Goal: Task Accomplishment & Management: Manage account settings

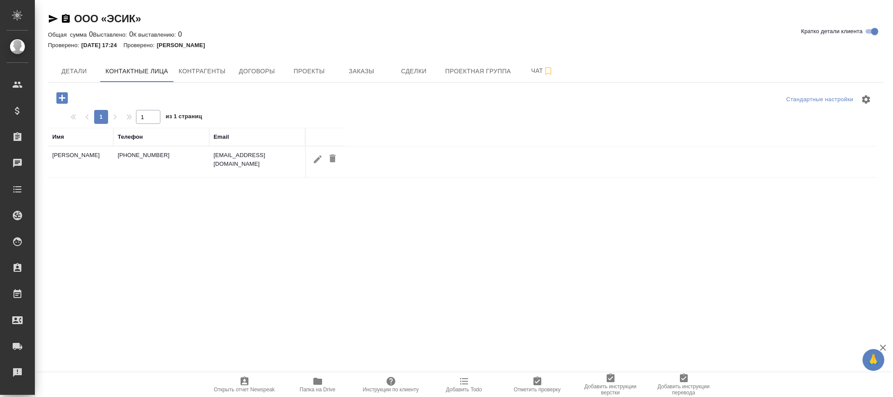
select select "RU"
click at [315, 160] on icon "button" at bounding box center [318, 159] width 10 height 10
type input "Юрий"
type input "Быханов"
type input "Пользователь"
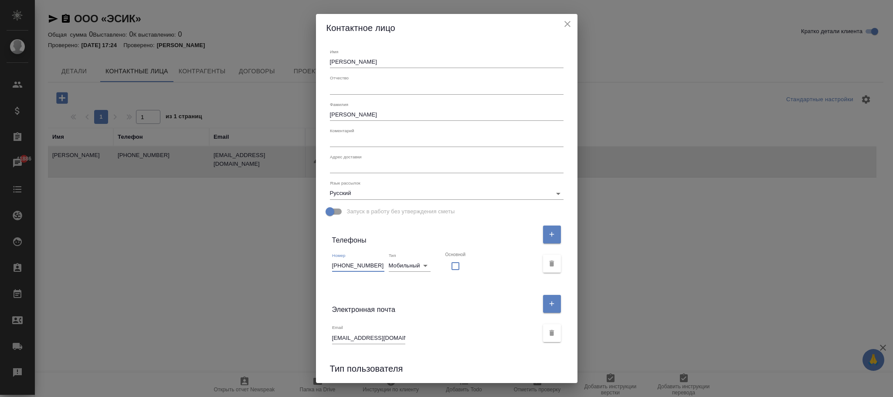
drag, startPoint x: 377, startPoint y: 262, endPoint x: 230, endPoint y: 250, distance: 147.4
click at [230, 250] on div "Контактное лицо Имя Юрий Отчество Фамилия Быханов Коментарий x Адрес доставки x…" at bounding box center [446, 198] width 893 height 397
paste input "79199709223"
click at [333, 267] on input "79199709223" at bounding box center [358, 265] width 52 height 12
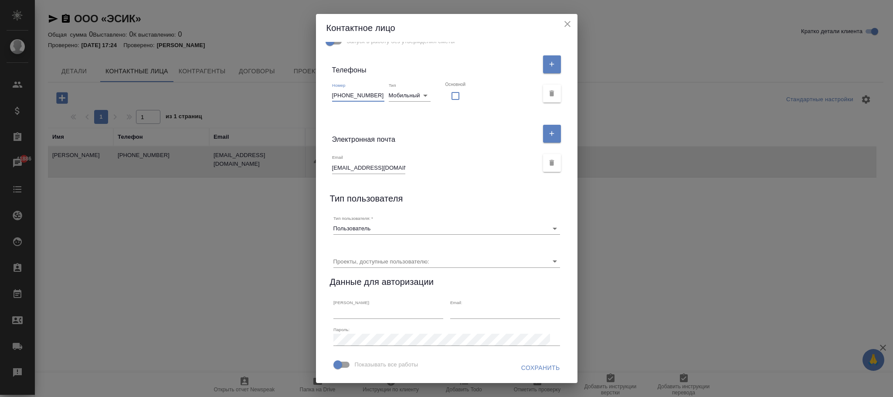
type input "+79199709223"
drag, startPoint x: 539, startPoint y: 368, endPoint x: 448, endPoint y: 191, distance: 198.9
click at [538, 366] on span "Сохранить" at bounding box center [540, 367] width 39 height 11
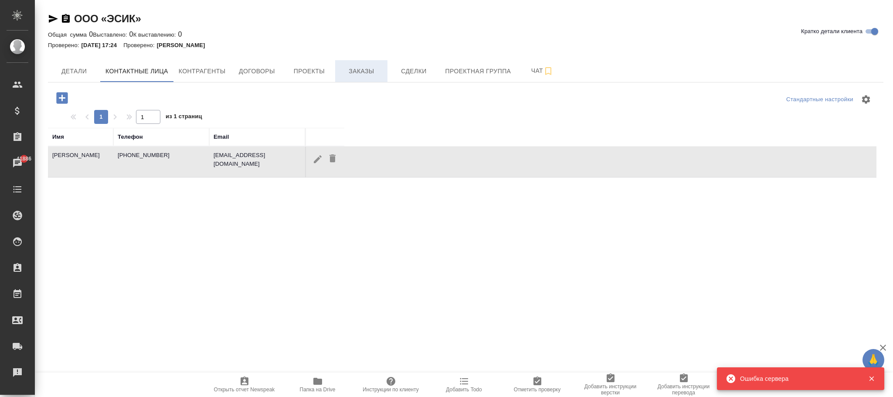
click at [361, 75] on span "Заказы" at bounding box center [362, 71] width 42 height 11
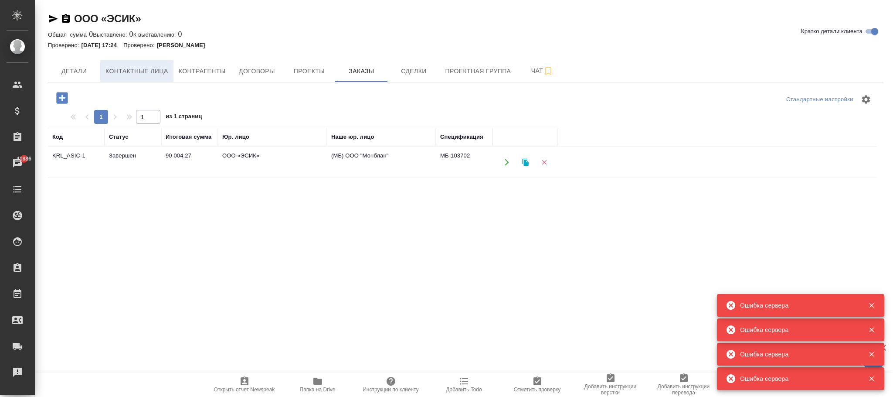
click at [148, 72] on span "Контактные лица" at bounding box center [137, 71] width 63 height 11
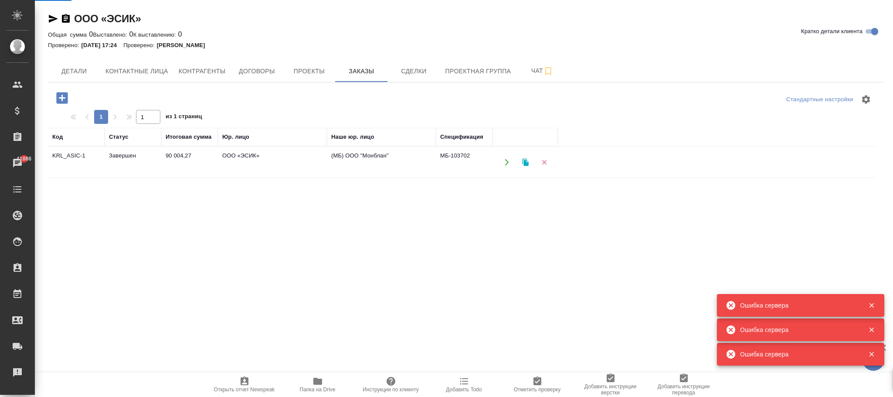
select select "RU"
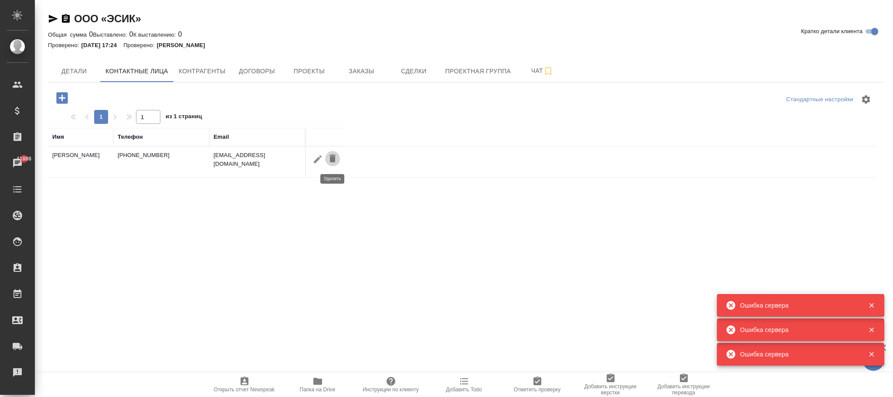
click at [338, 158] on button "button" at bounding box center [332, 159] width 15 height 16
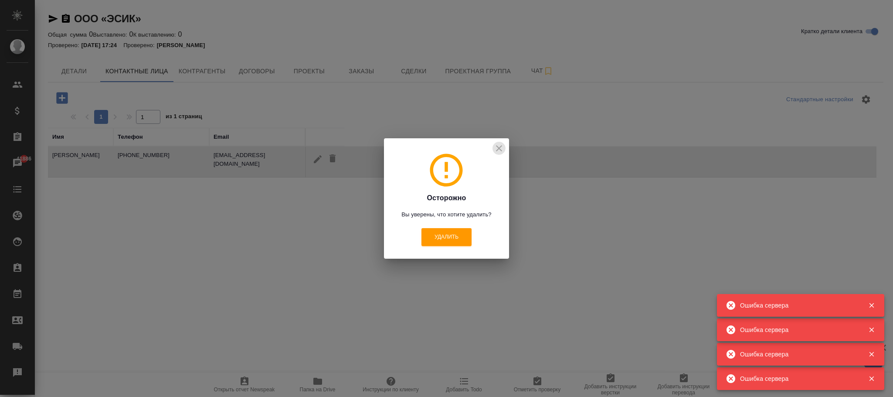
click at [500, 147] on icon "close" at bounding box center [499, 148] width 10 height 10
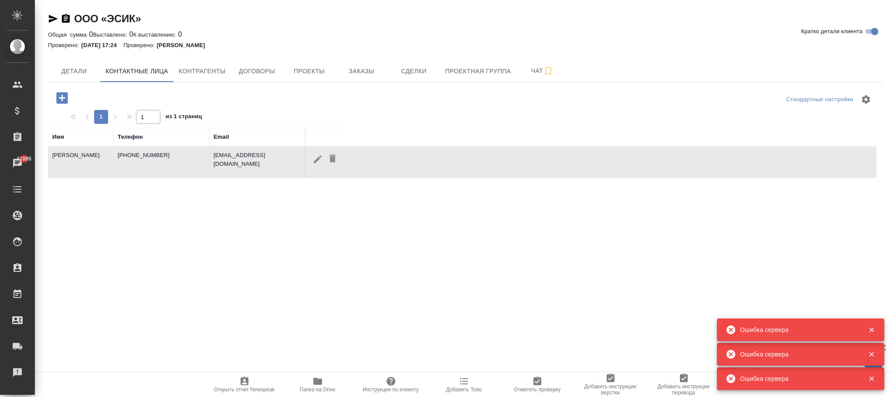
click at [54, 99] on button "button" at bounding box center [62, 98] width 24 height 18
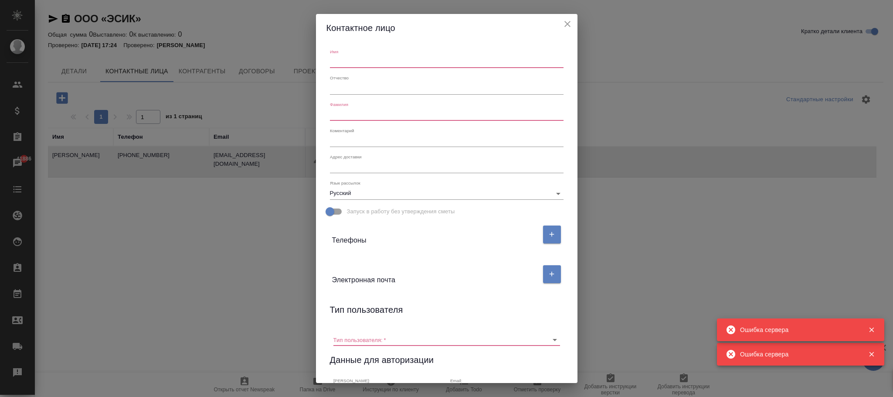
click at [344, 57] on input "text" at bounding box center [447, 62] width 234 height 12
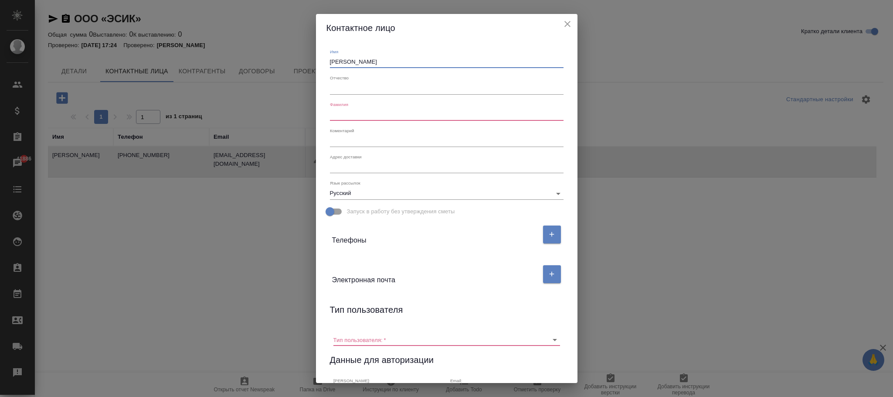
type input "Юрий"
click at [359, 111] on input "text" at bounding box center [447, 115] width 234 height 12
type input "Буханов"
click at [543, 235] on button "button" at bounding box center [552, 234] width 18 height 18
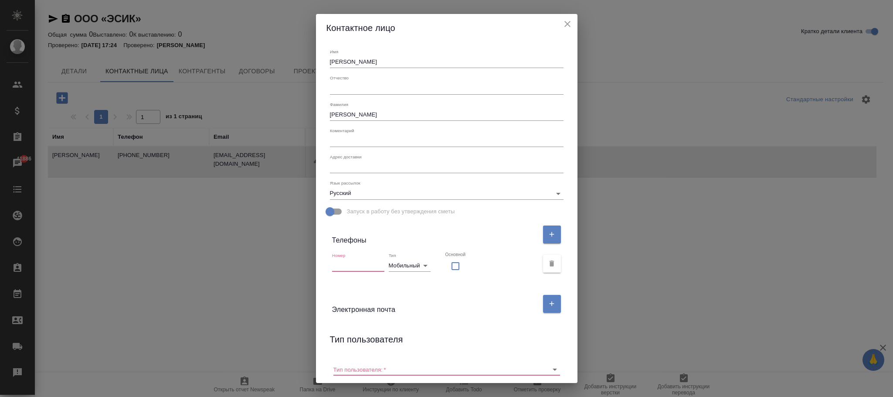
click at [344, 259] on input "text" at bounding box center [358, 265] width 52 height 12
paste input "79199709223"
click at [330, 264] on div "Номер 79199709223 Тип Мобильный mobile Основной" at bounding box center [447, 264] width 241 height 30
click at [333, 265] on input "79199709223" at bounding box center [358, 265] width 52 height 12
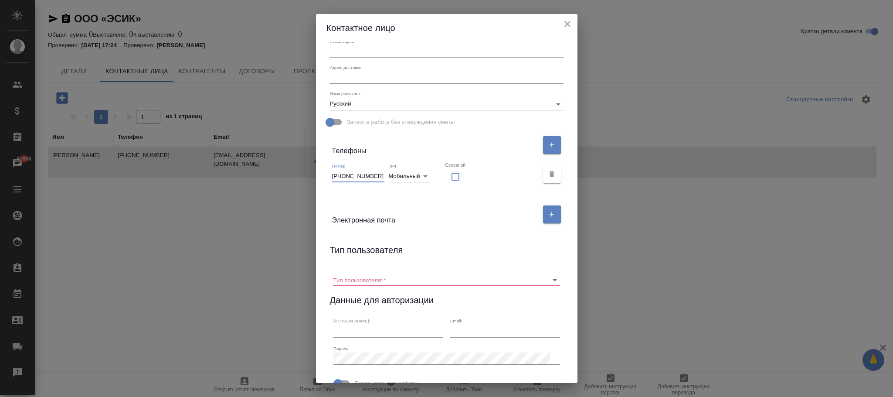
scroll to position [131, 0]
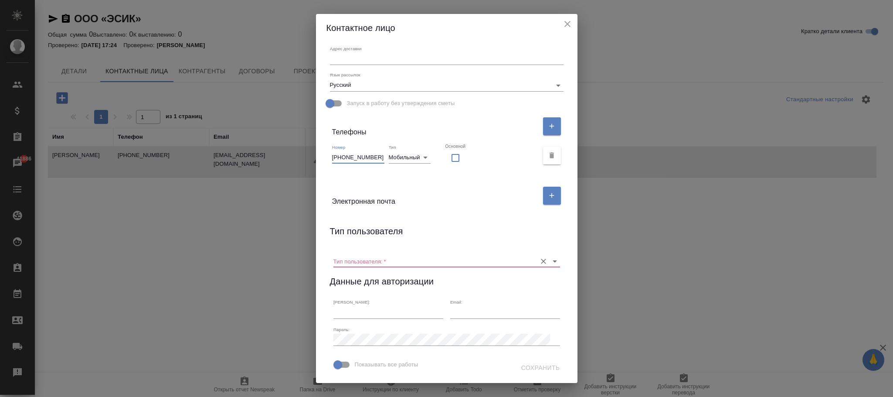
type input "+79199709223"
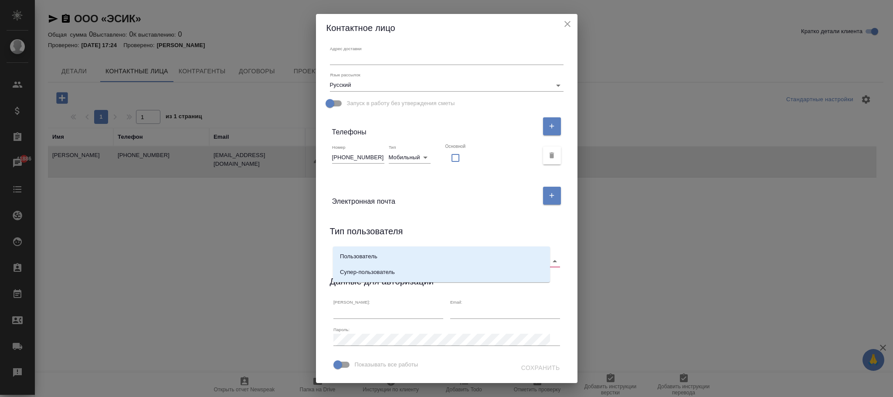
click at [409, 255] on input "Тип пользователя:   *" at bounding box center [433, 261] width 199 height 12
click at [363, 254] on p "Пользователь" at bounding box center [358, 256] width 37 height 9
type input "Пользователь"
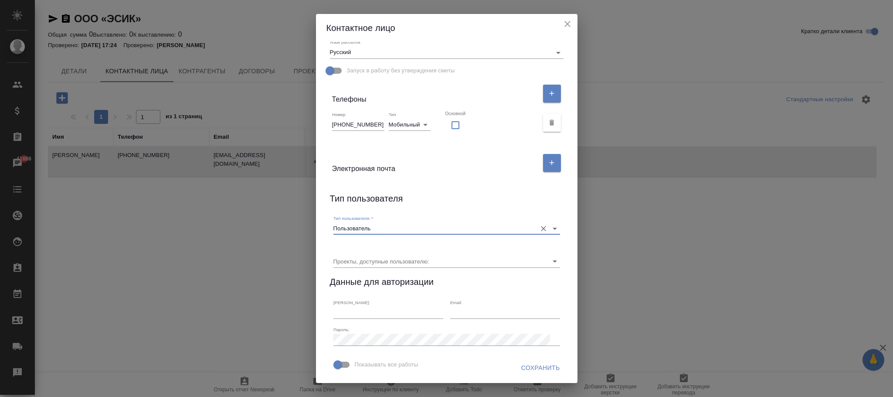
scroll to position [167, 0]
drag, startPoint x: 538, startPoint y: 364, endPoint x: 259, endPoint y: 211, distance: 318.3
click at [534, 363] on span "Сохранить" at bounding box center [540, 367] width 39 height 11
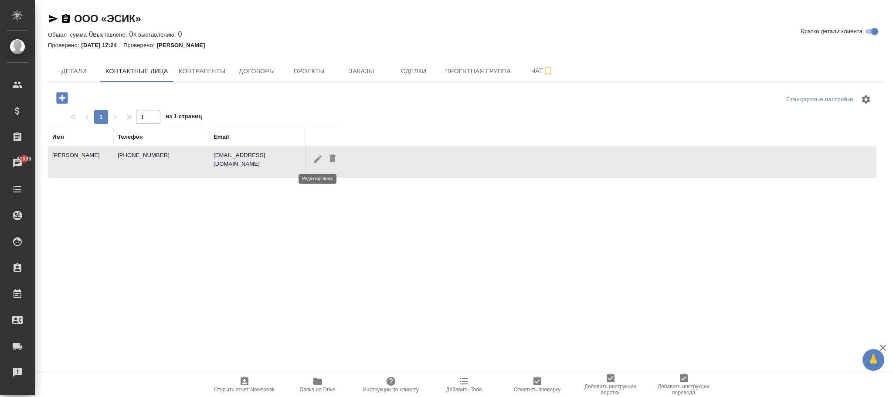
click at [317, 161] on icon "button" at bounding box center [318, 159] width 8 height 8
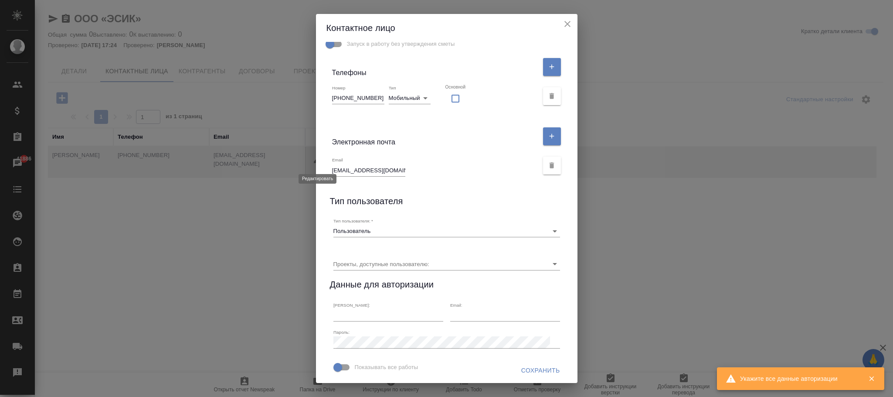
type input "Юрий"
type input "Быханов"
type input "+79000000000"
checkbox input "false"
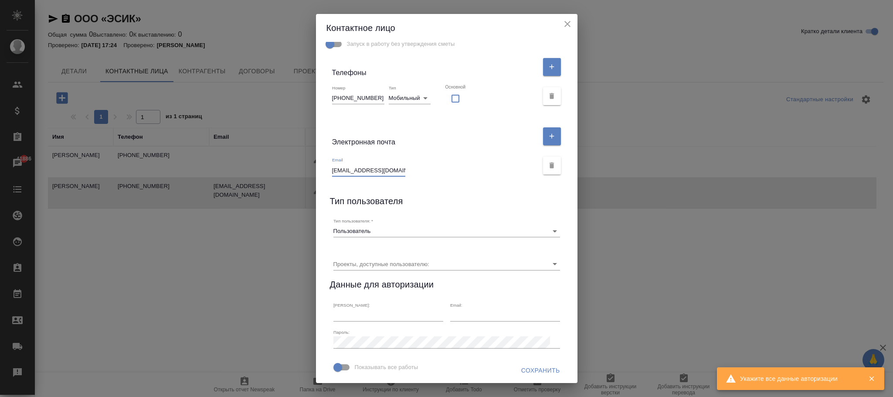
drag, startPoint x: 391, startPoint y: 174, endPoint x: 328, endPoint y: 178, distance: 62.9
click at [284, 174] on div "Контактное лицо Имя Юрий Отчество Фамилия Быханов Коментарий x Адрес доставки x…" at bounding box center [446, 198] width 893 height 397
drag, startPoint x: 175, startPoint y: 267, endPoint x: 174, endPoint y: 262, distance: 5.0
click at [175, 266] on div "Контактное лицо Имя Юрий Отчество Фамилия Быханов Коментарий x Адрес доставки x…" at bounding box center [446, 198] width 893 height 397
drag, startPoint x: 568, startPoint y: 21, endPoint x: 541, endPoint y: 30, distance: 29.0
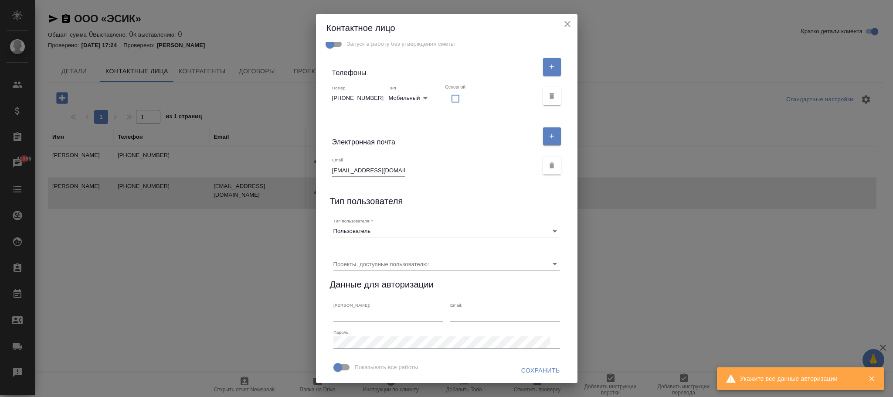
click at [567, 21] on icon "close" at bounding box center [567, 24] width 10 height 10
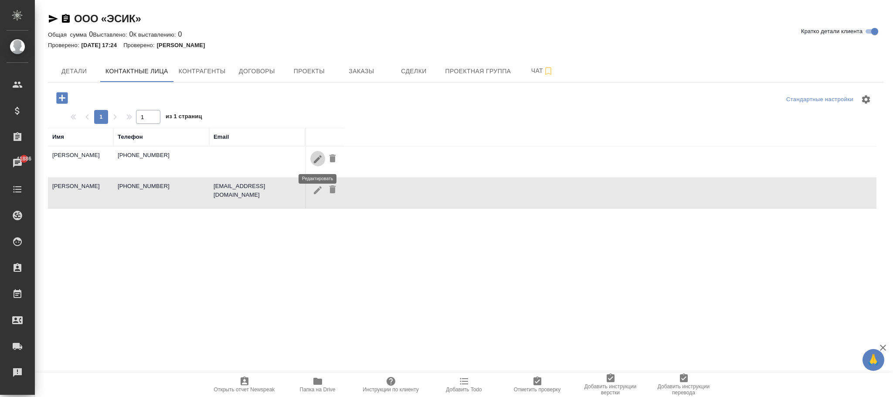
drag, startPoint x: 319, startPoint y: 161, endPoint x: 319, endPoint y: 156, distance: 5.2
click at [320, 161] on icon "button" at bounding box center [318, 159] width 10 height 10
type input "Юрий"
type input "Буханов"
type input "+79199709223"
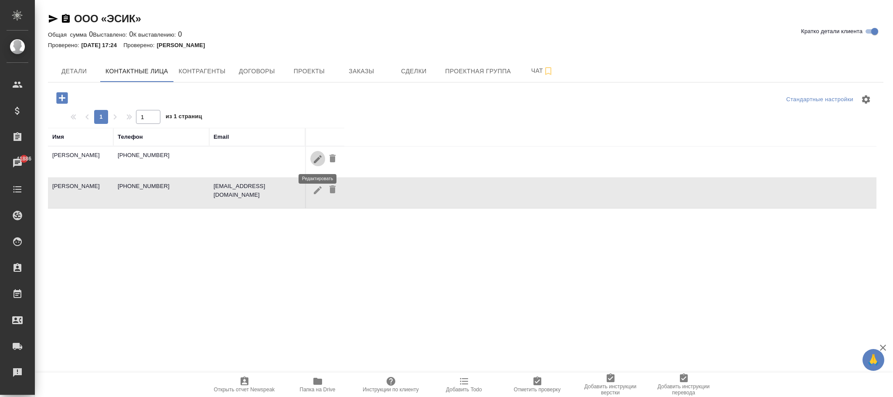
checkbox input "false"
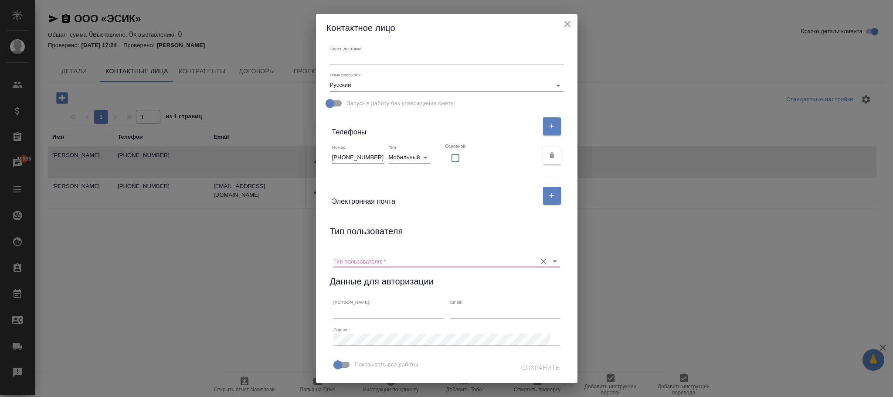
click at [433, 255] on input "Тип пользователя:   *" at bounding box center [433, 261] width 199 height 12
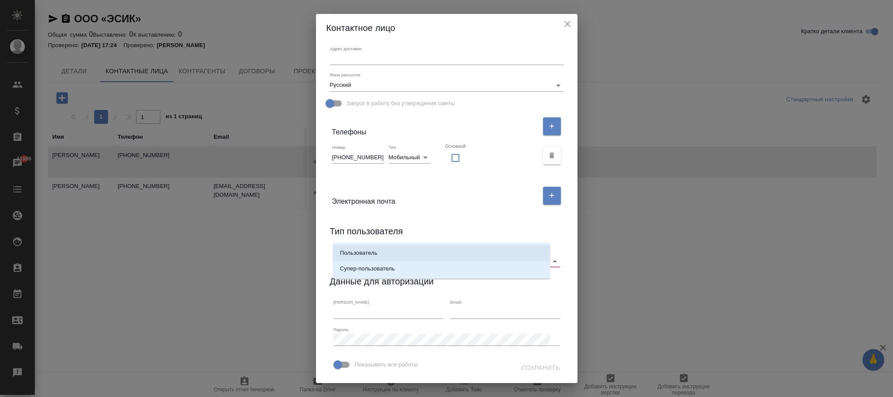
click at [363, 254] on p "Пользователь" at bounding box center [358, 253] width 37 height 9
type input "Пользователь"
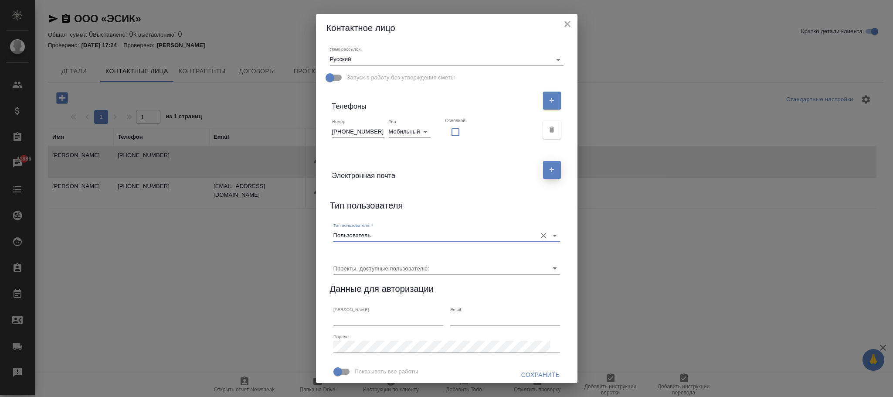
drag, startPoint x: 547, startPoint y: 173, endPoint x: 527, endPoint y: 181, distance: 21.3
click at [548, 173] on button "button" at bounding box center [552, 170] width 18 height 18
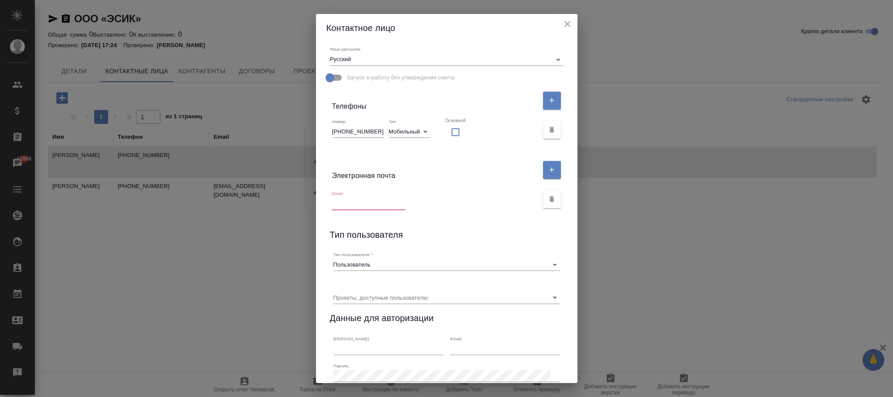
click at [351, 197] on div "Email" at bounding box center [368, 200] width 73 height 19
click at [351, 205] on input "text" at bounding box center [368, 204] width 73 height 12
paste input "y.bykhanov@mail.ru"
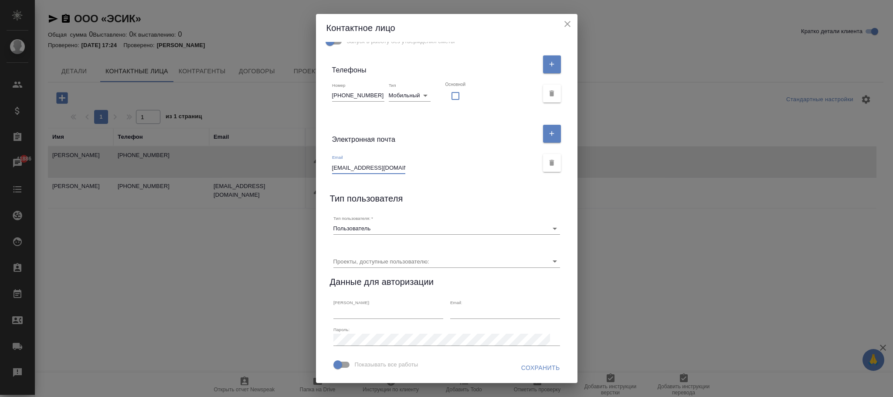
scroll to position [196, 0]
click at [332, 161] on input "y.bykhanov@mail.ru" at bounding box center [368, 167] width 73 height 12
type input "y.bykhanov@mail.ru"
click at [526, 369] on span "Сохранить" at bounding box center [540, 367] width 39 height 11
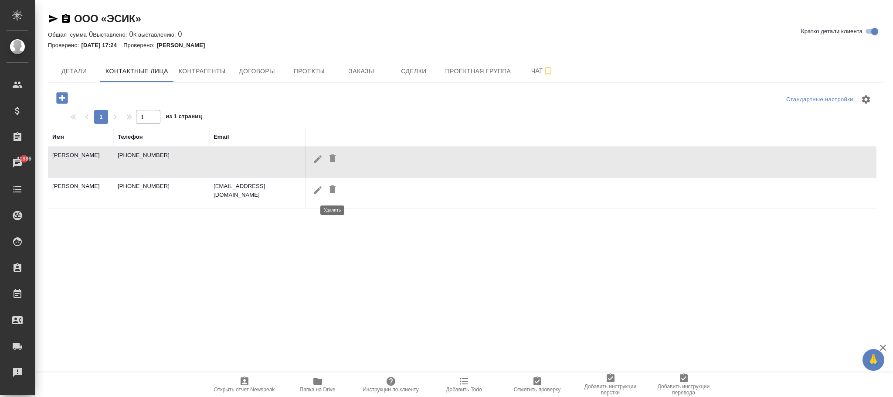
click at [334, 191] on icon "button" at bounding box center [333, 189] width 6 height 8
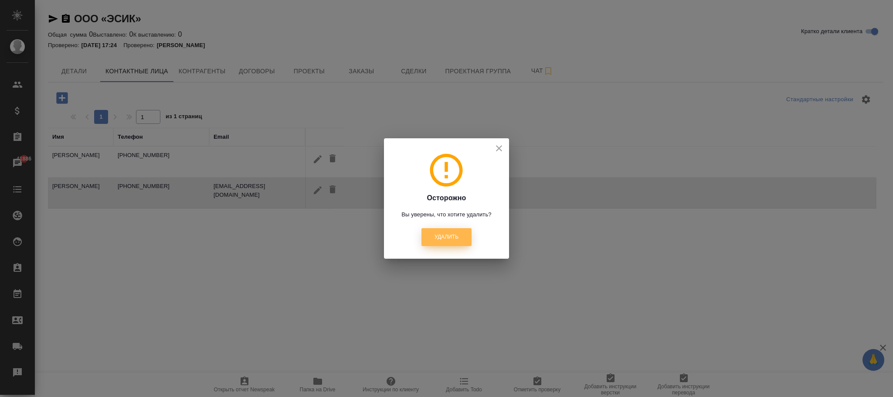
drag, startPoint x: 453, startPoint y: 233, endPoint x: 354, endPoint y: 165, distance: 119.6
click at [450, 233] on span "Удалить" at bounding box center [447, 236] width 24 height 7
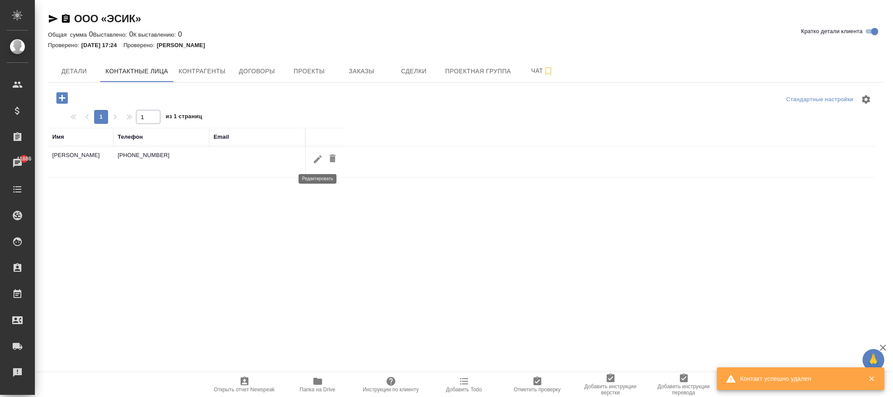
click at [320, 161] on icon "button" at bounding box center [318, 159] width 10 height 10
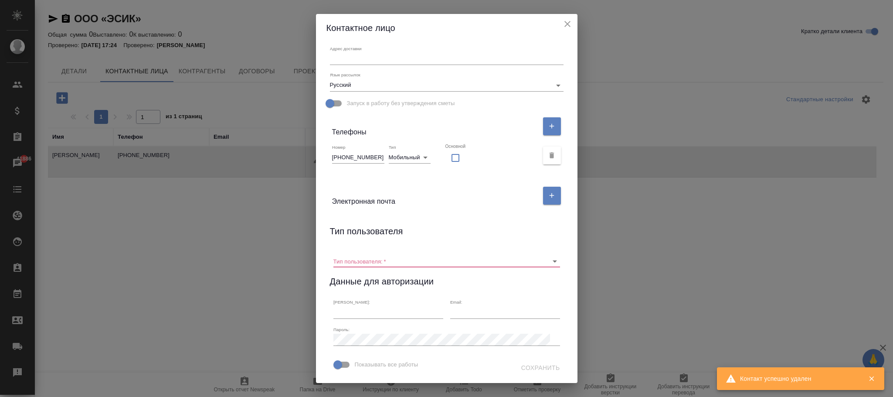
scroll to position [134, 0]
click at [381, 255] on input "Тип пользователя:   *" at bounding box center [433, 261] width 199 height 12
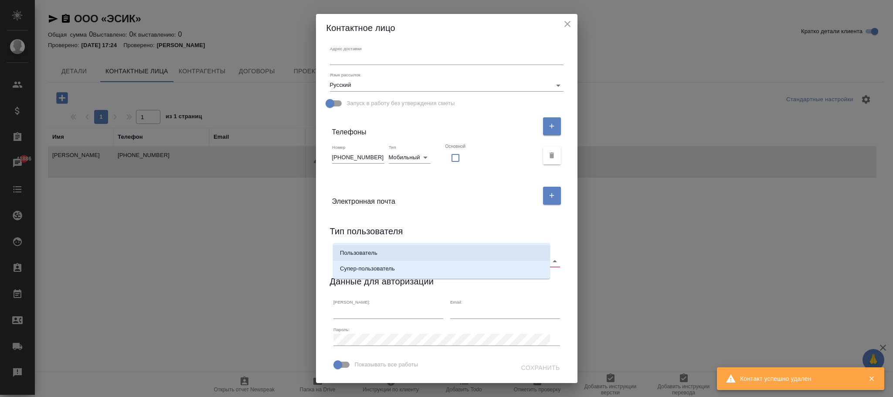
click at [375, 253] on p "Пользователь" at bounding box center [358, 253] width 37 height 9
type input "Пользователь"
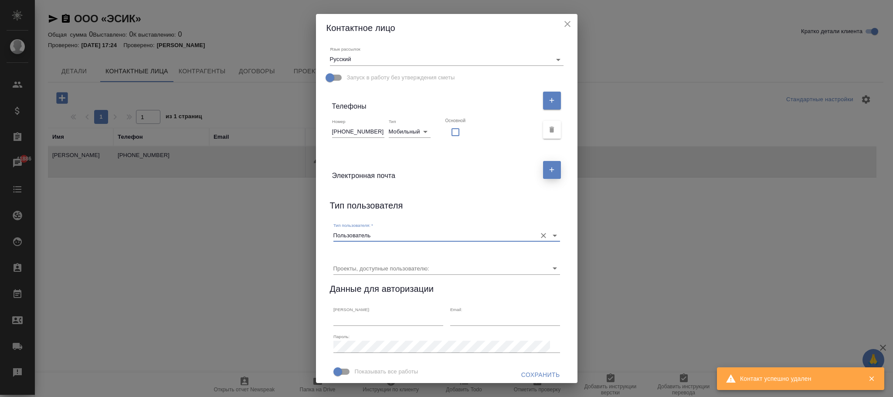
click at [548, 169] on icon "button" at bounding box center [552, 170] width 8 height 8
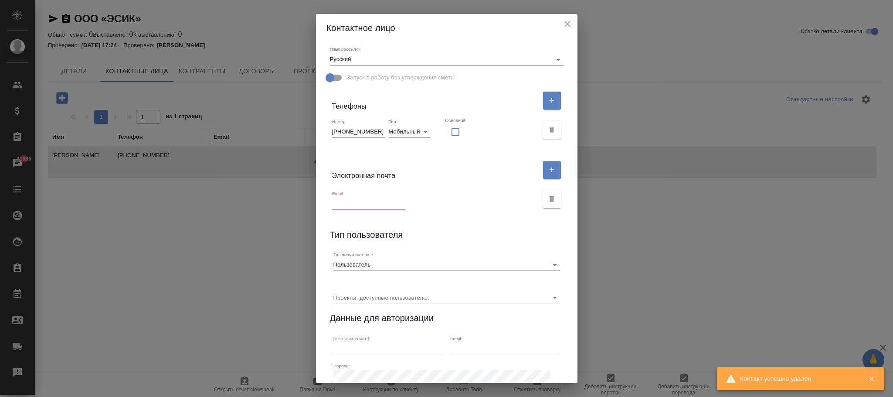
click at [354, 204] on input "text" at bounding box center [368, 204] width 73 height 12
paste input "y.bykhanov@mail.ru"
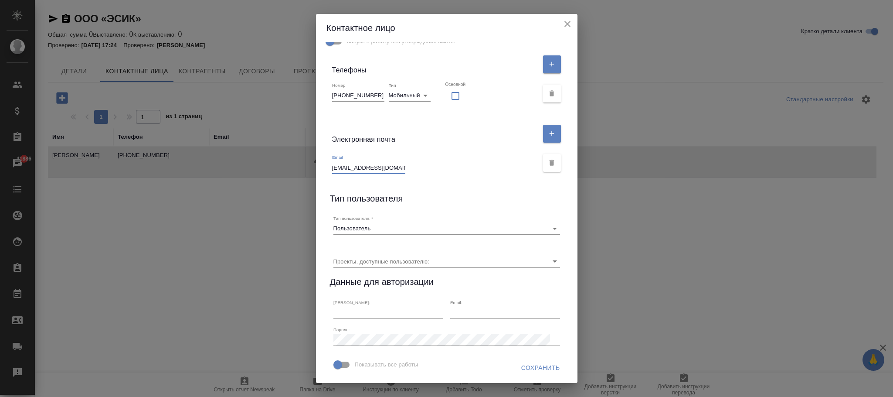
scroll to position [196, 0]
type input "y.bykhanov@mail.ru"
click at [523, 364] on span "Сохранить" at bounding box center [540, 367] width 39 height 11
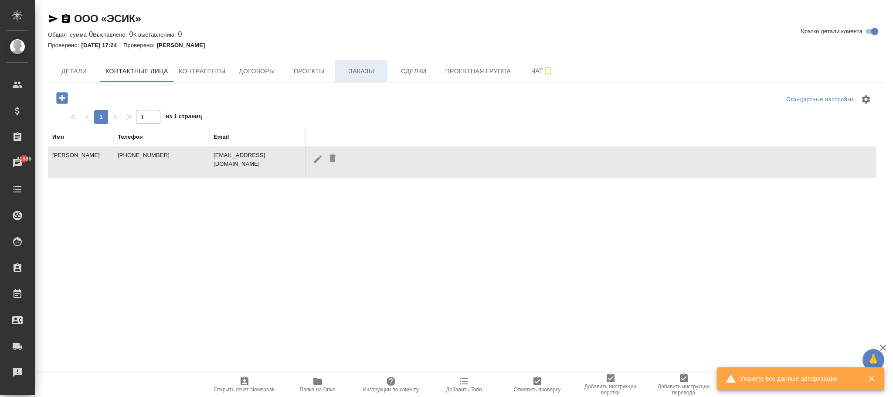
click at [359, 71] on span "Заказы" at bounding box center [362, 71] width 42 height 11
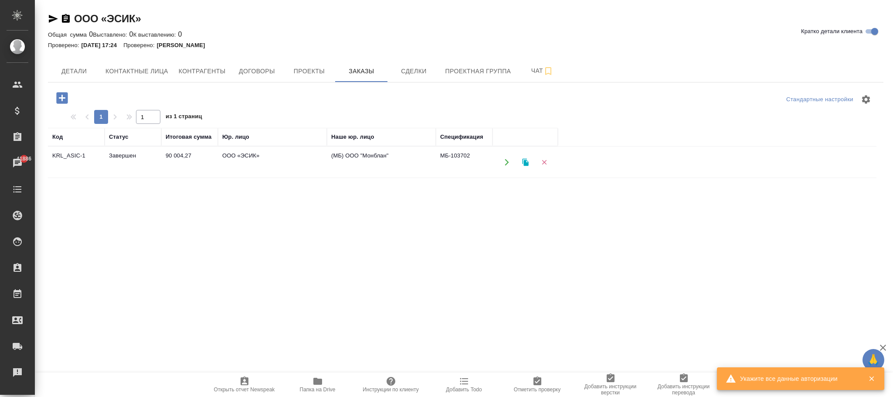
click at [330, 155] on td "(МБ) ООО "Монблан"" at bounding box center [381, 162] width 109 height 31
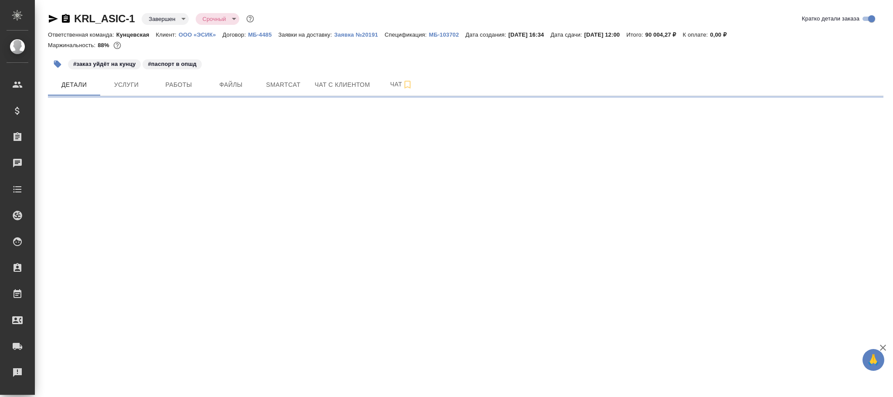
select select "RU"
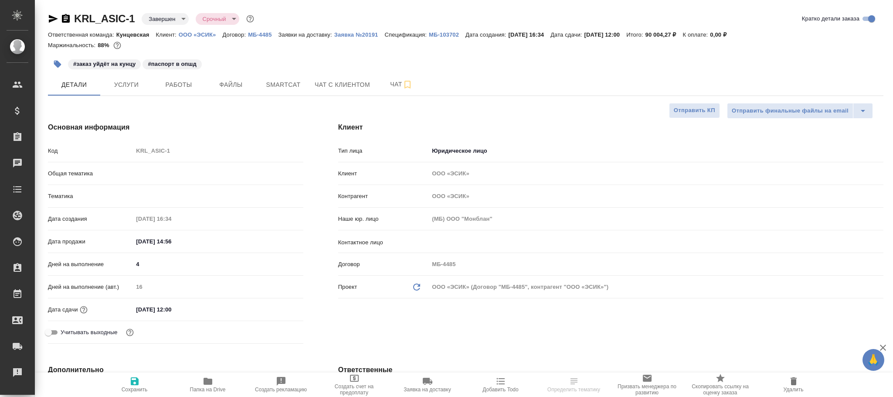
type textarea "x"
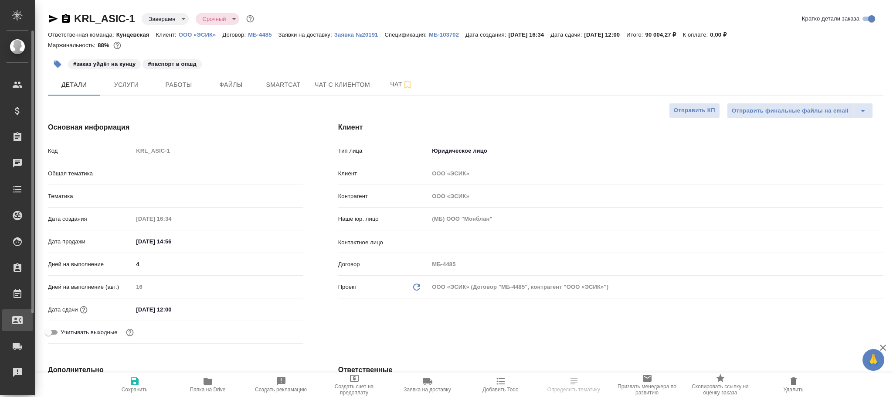
type textarea "x"
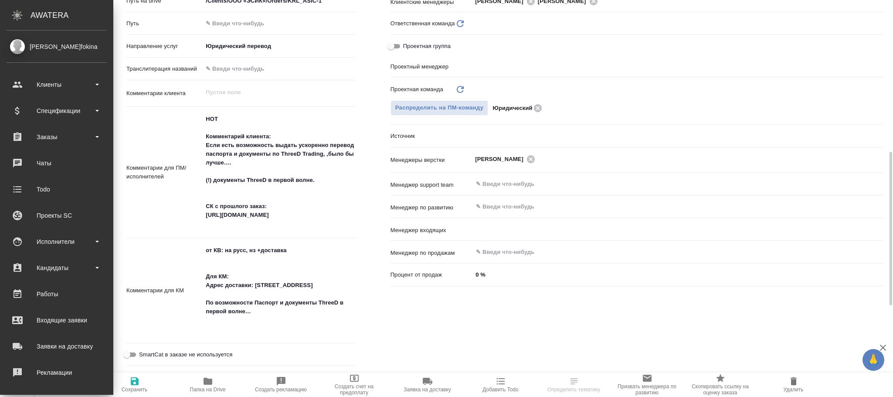
type textarea "x"
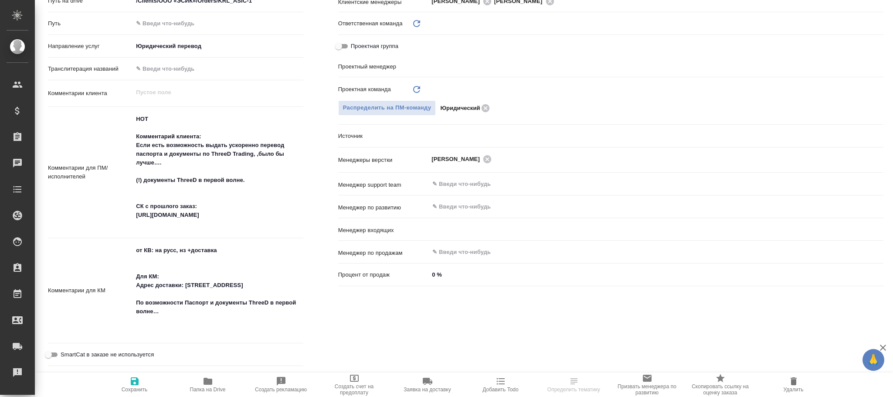
scroll to position [589, 0]
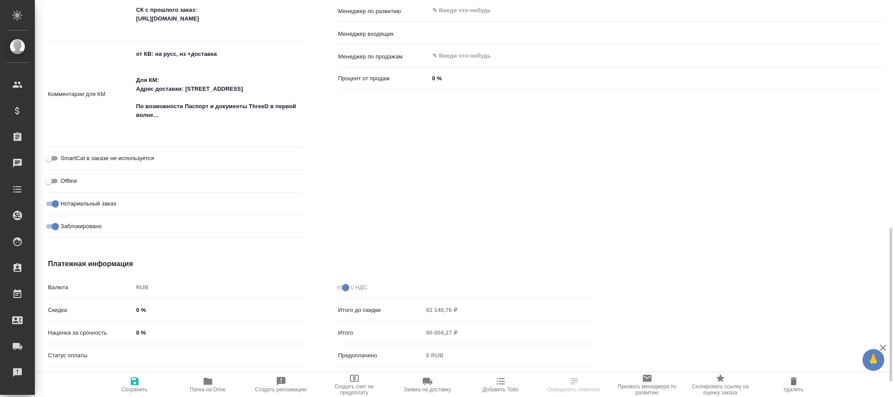
type textarea "x"
type input "Баданян Артак"
type input "Мосина Ирина"
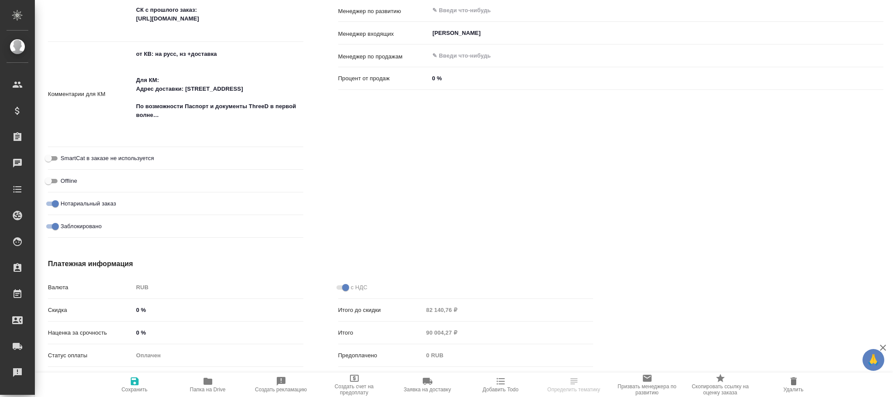
type input "Юридический"
click at [51, 224] on input "Заблокировано" at bounding box center [55, 226] width 31 height 10
checkbox input "false"
type textarea "x"
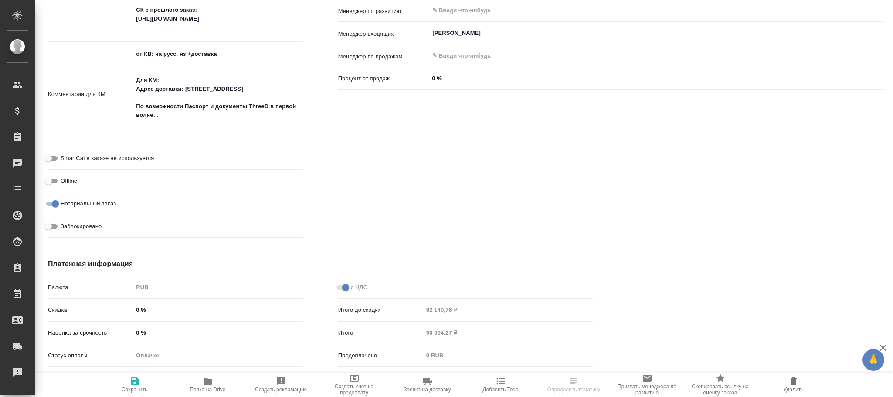
type textarea "x"
click at [137, 380] on icon "button" at bounding box center [135, 381] width 8 height 8
type textarea "x"
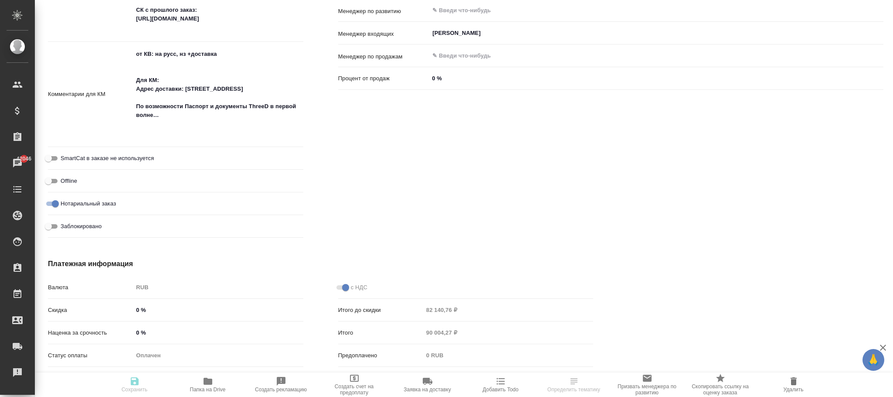
type textarea "x"
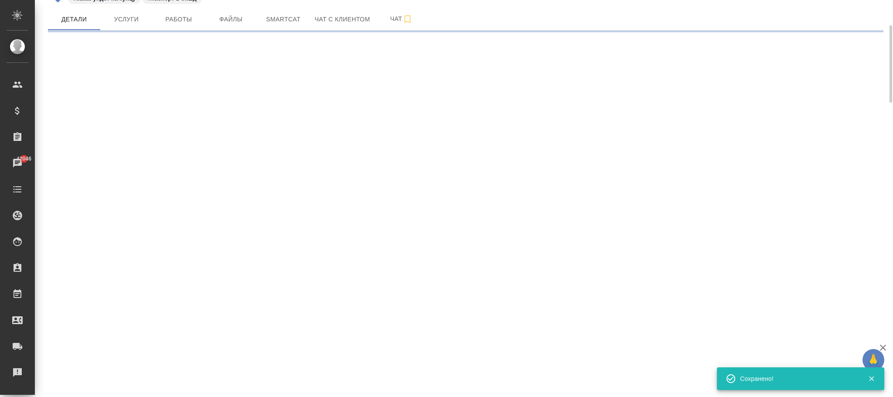
scroll to position [0, 0]
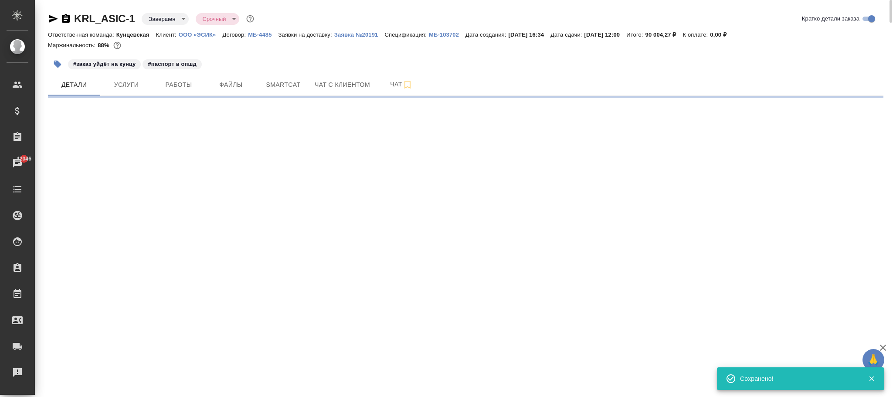
select select "RU"
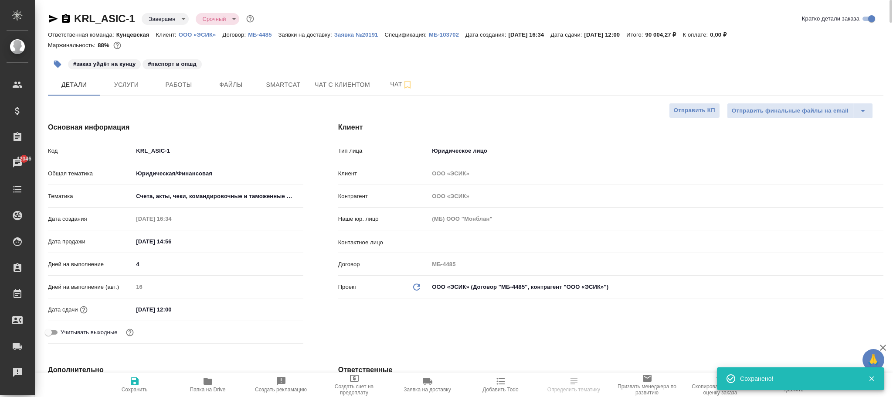
type textarea "x"
click at [456, 238] on input "text" at bounding box center [642, 241] width 420 height 10
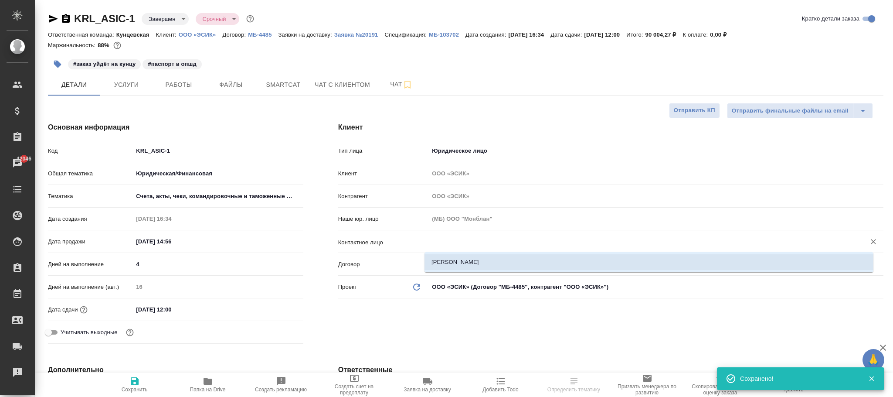
click at [454, 259] on li "Буханов Юрий" at bounding box center [649, 262] width 449 height 16
type input "Буханов Юрий"
type textarea "x"
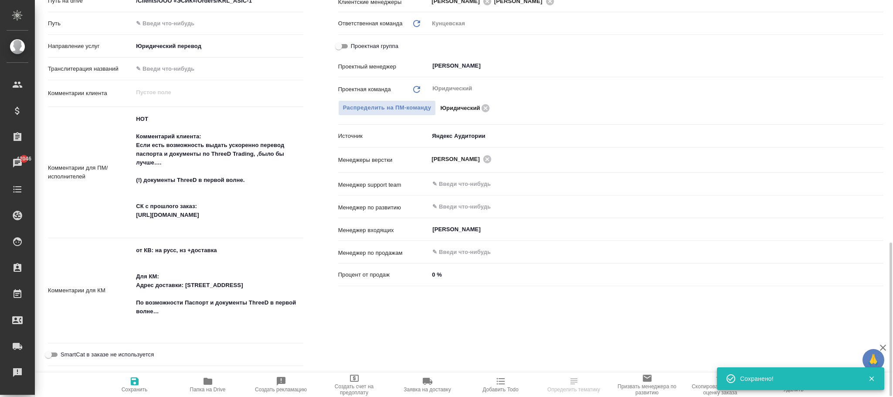
scroll to position [640, 0]
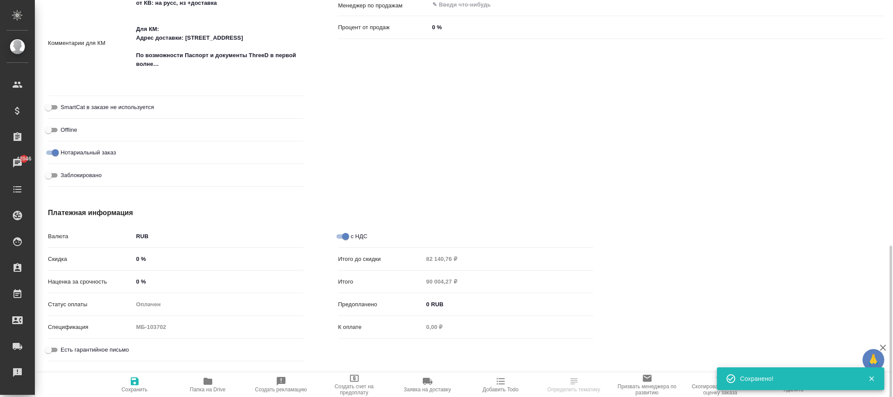
type textarea "x"
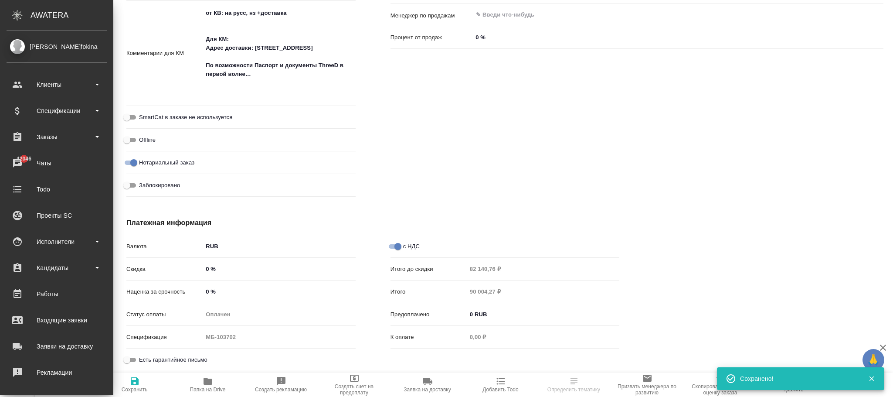
type textarea "x"
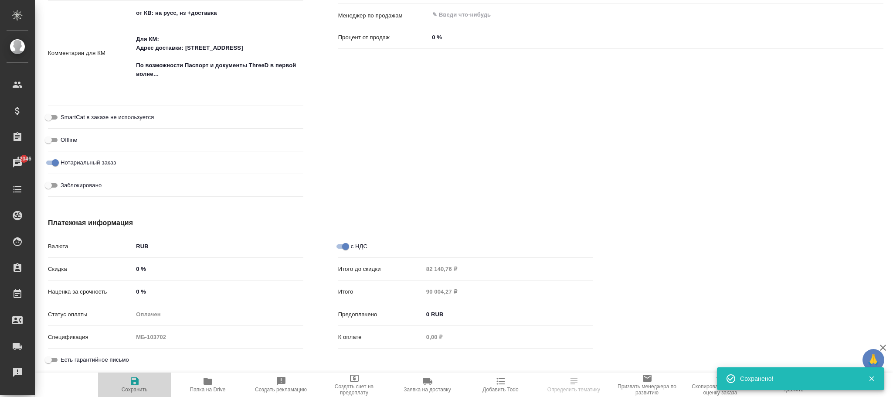
click at [135, 382] on icon "button" at bounding box center [135, 381] width 8 height 8
type textarea "x"
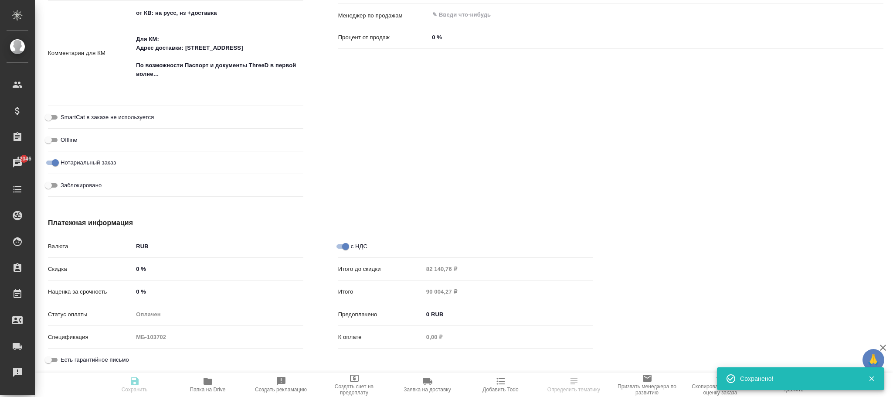
type textarea "x"
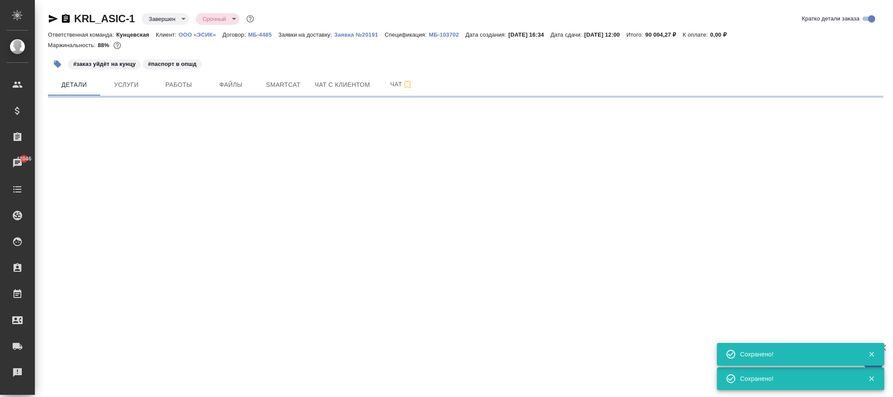
scroll to position [0, 0]
select select "RU"
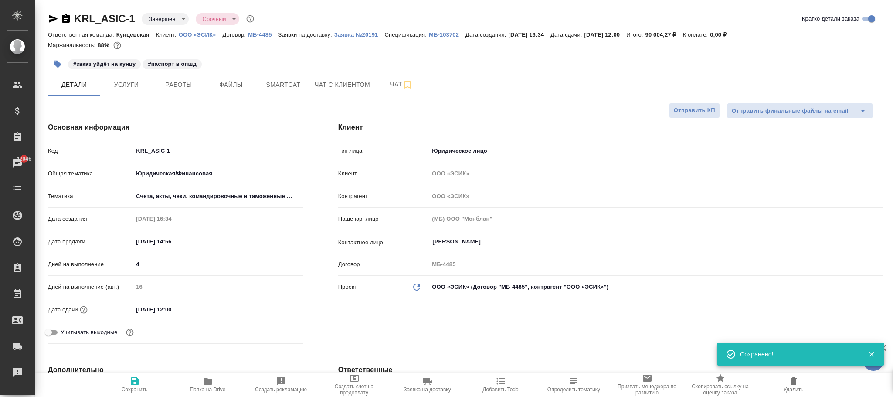
type textarea "x"
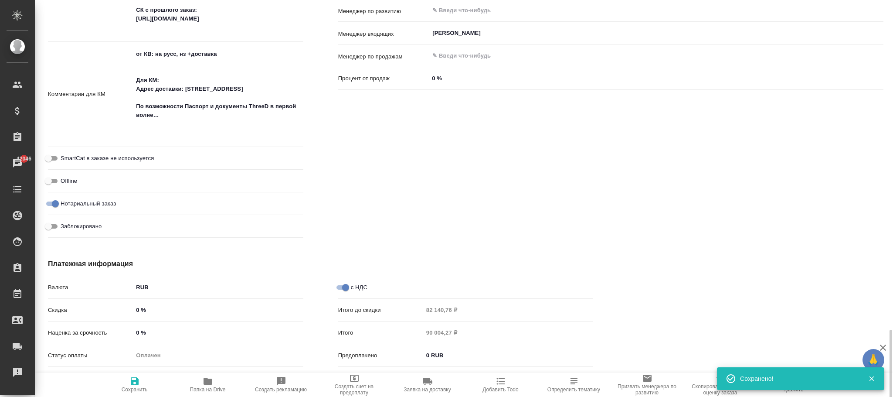
scroll to position [669, 0]
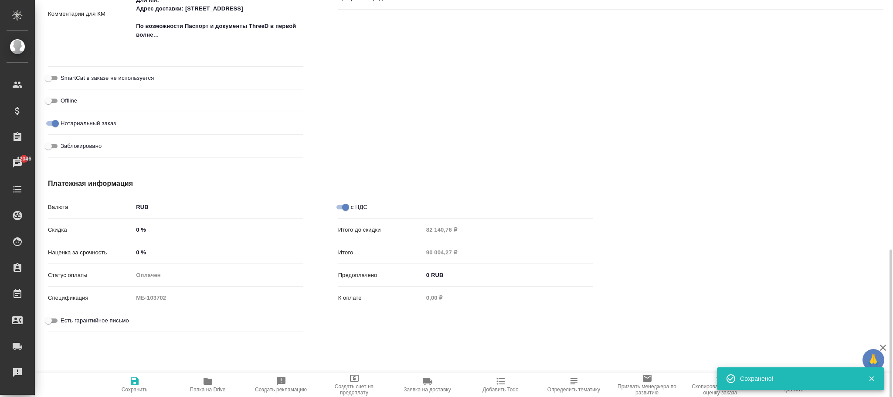
type textarea "x"
click at [56, 144] on input "Заблокировано" at bounding box center [48, 146] width 31 height 10
checkbox input "true"
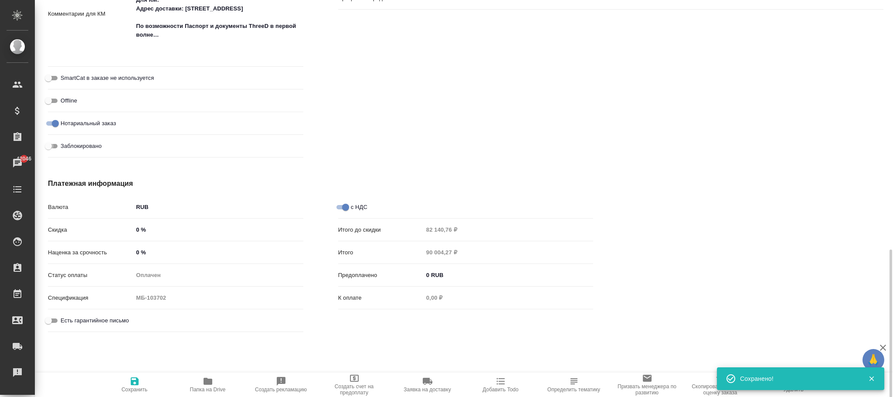
type textarea "x"
click at [123, 382] on span "Сохранить" at bounding box center [134, 384] width 63 height 17
type textarea "x"
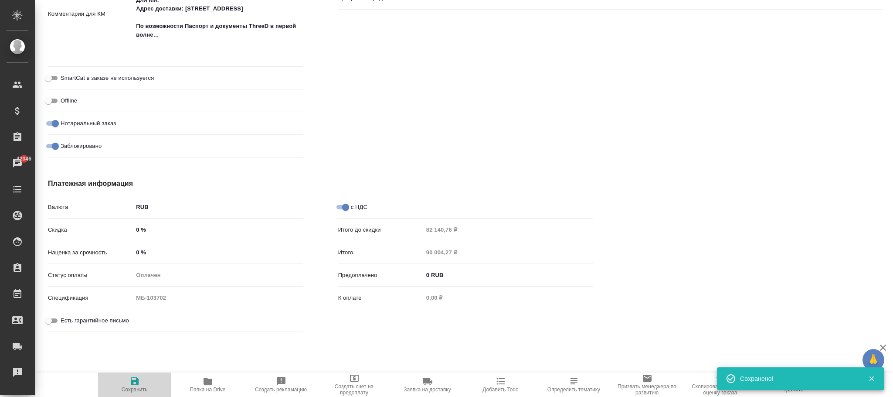
type textarea "x"
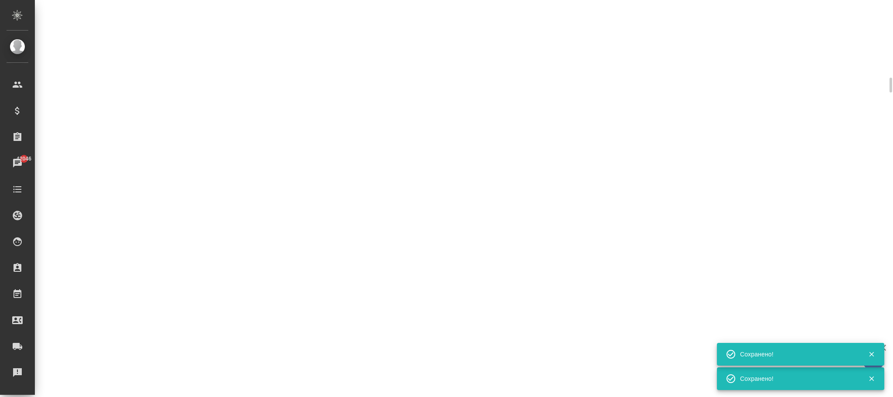
scroll to position [201, 0]
select select "RU"
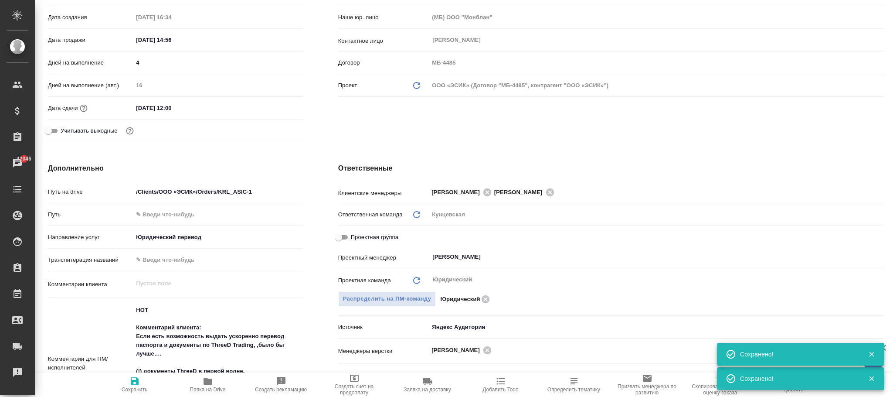
type textarea "x"
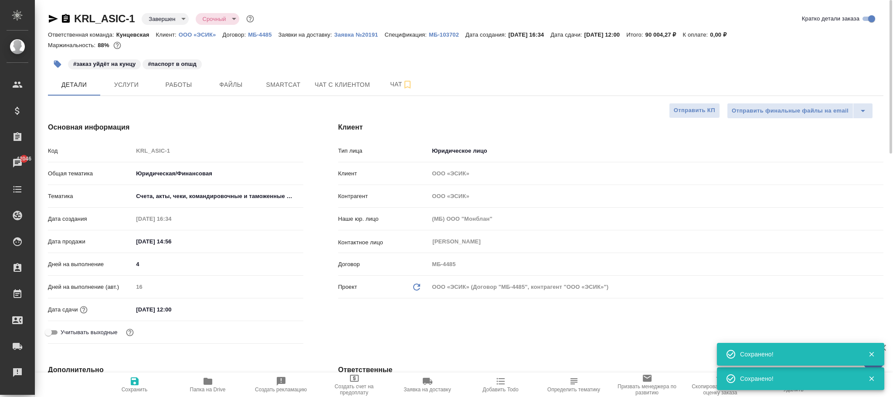
type textarea "x"
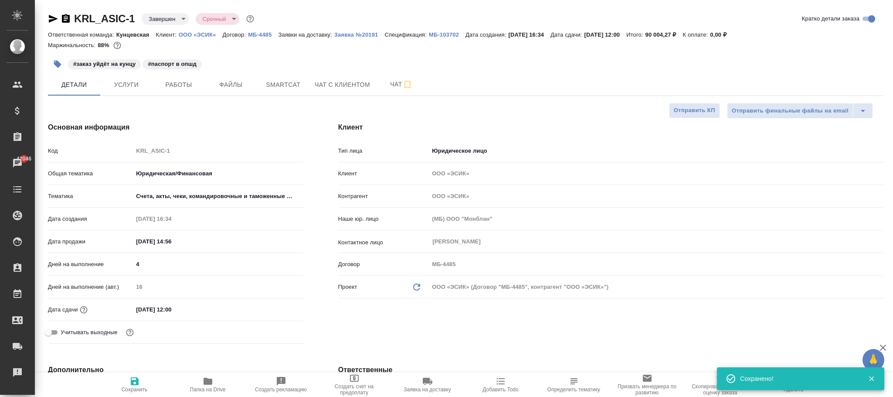
click at [452, 34] on p "МБ-103702" at bounding box center [447, 34] width 37 height 7
type textarea "x"
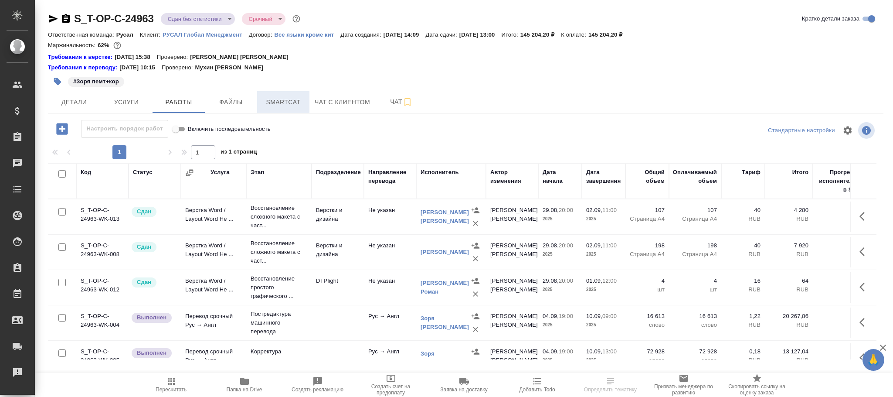
click at [282, 96] on button "Smartcat" at bounding box center [283, 102] width 52 height 22
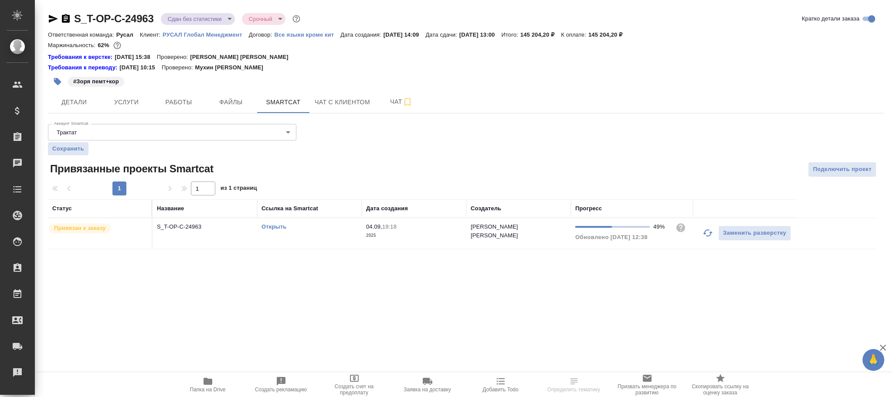
click at [420, 231] on span "04.09, 19:18" at bounding box center [414, 226] width 96 height 9
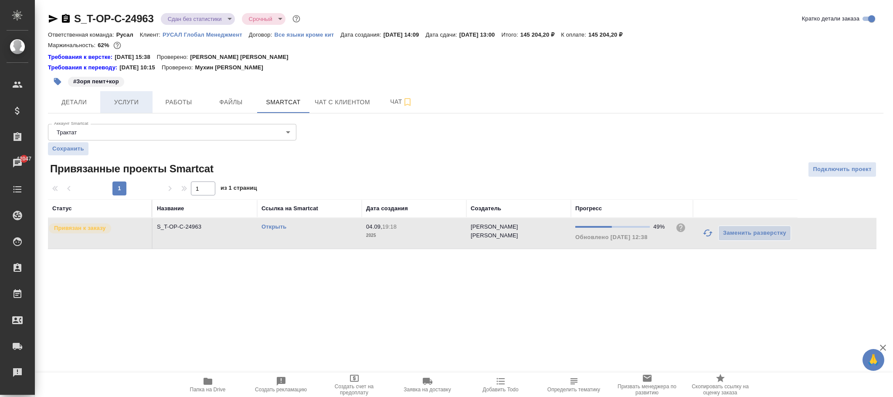
drag, startPoint x: 127, startPoint y: 103, endPoint x: 139, endPoint y: 102, distance: 11.8
click at [131, 102] on span "Услуги" at bounding box center [127, 102] width 42 height 11
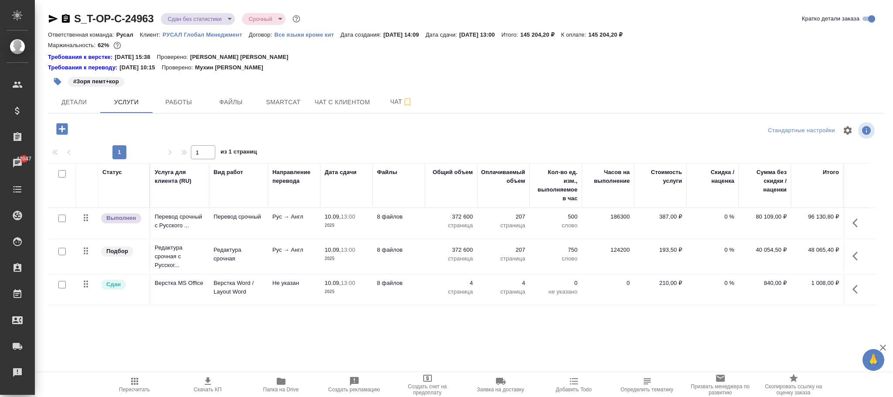
click at [857, 221] on icon "button" at bounding box center [855, 222] width 5 height 9
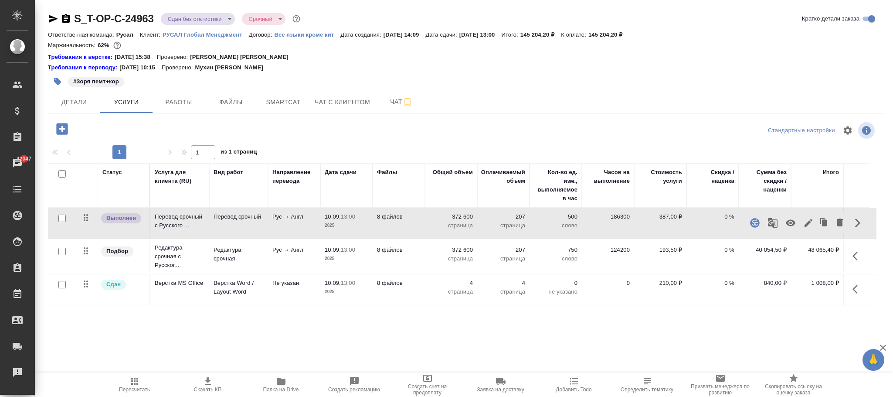
click at [757, 222] on icon "button" at bounding box center [754, 222] width 9 height 9
click at [810, 223] on icon "button" at bounding box center [809, 223] width 8 height 8
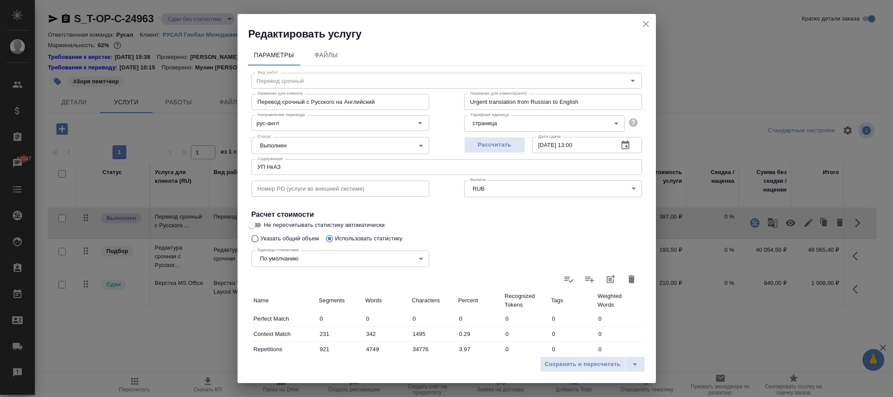
type input "Перевод срочный"
click at [313, 123] on input "рус-англ" at bounding box center [325, 123] width 143 height 10
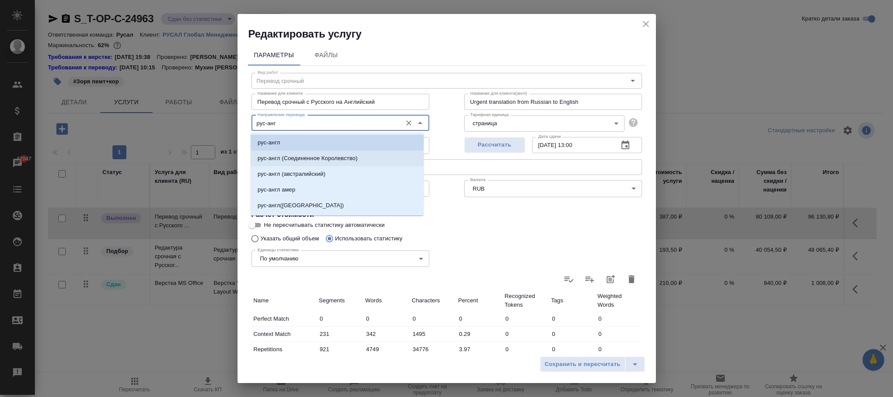
drag, startPoint x: 342, startPoint y: 152, endPoint x: 351, endPoint y: 152, distance: 8.7
click at [342, 152] on li "рус-англ (Соединенное Королевство)" at bounding box center [337, 158] width 173 height 16
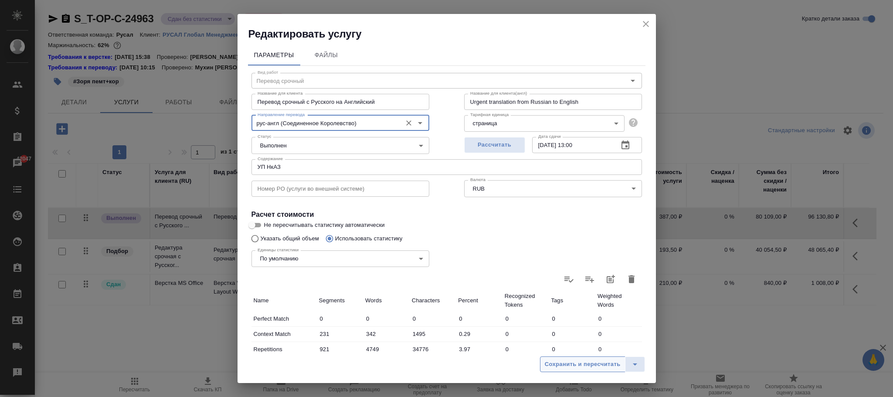
type input "рус-англ (Соединенное Королевство)"
click at [584, 362] on span "Сохранить и пересчитать" at bounding box center [583, 364] width 76 height 10
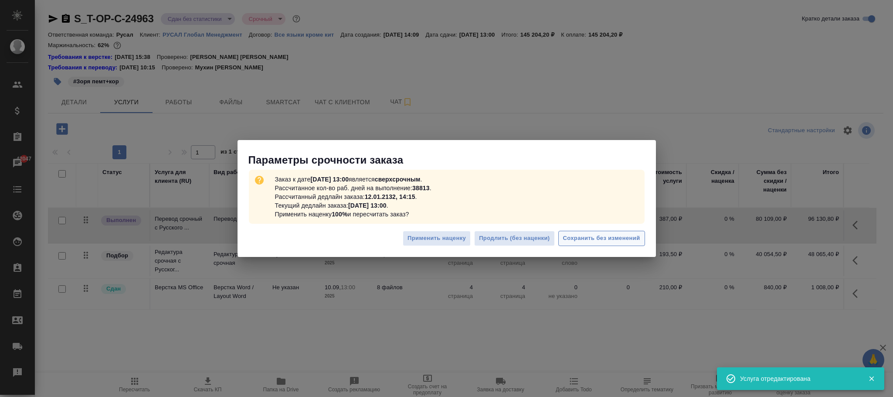
click at [603, 234] on span "Сохранить без изменений" at bounding box center [601, 238] width 77 height 10
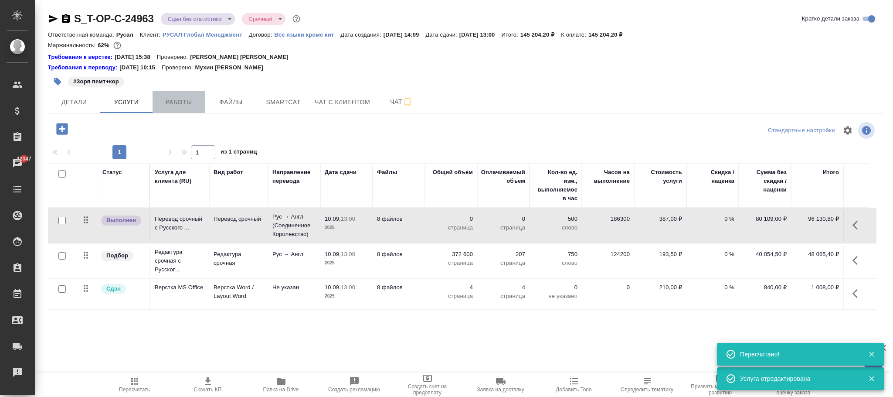
click at [178, 105] on span "Работы" at bounding box center [179, 102] width 42 height 11
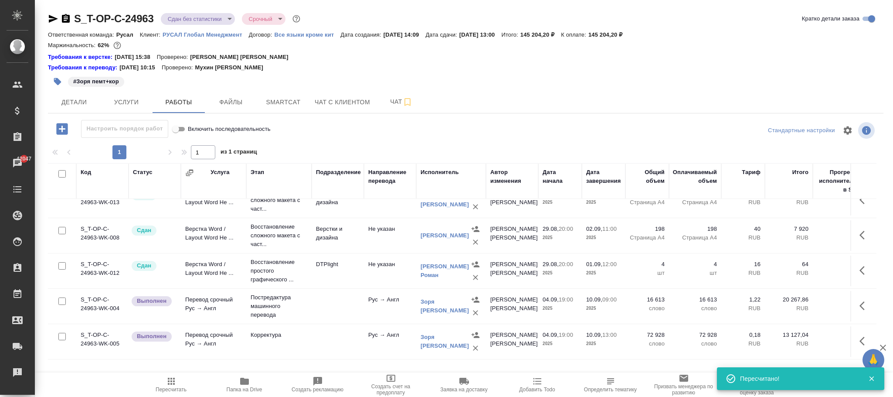
scroll to position [28, 0]
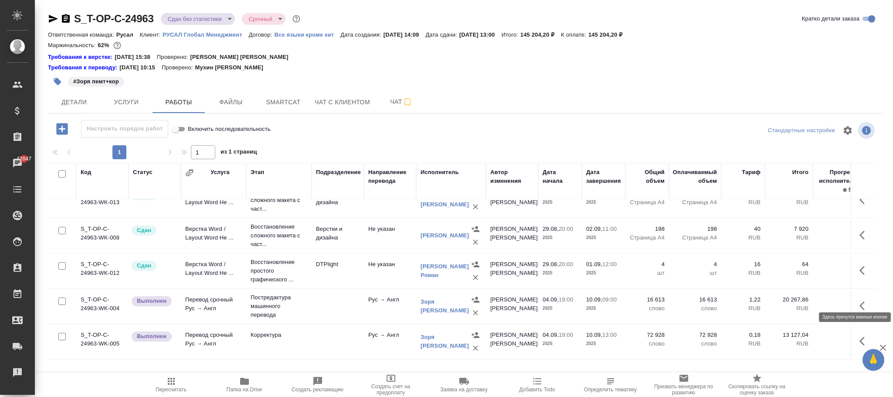
click at [860, 300] on icon "button" at bounding box center [865, 305] width 10 height 10
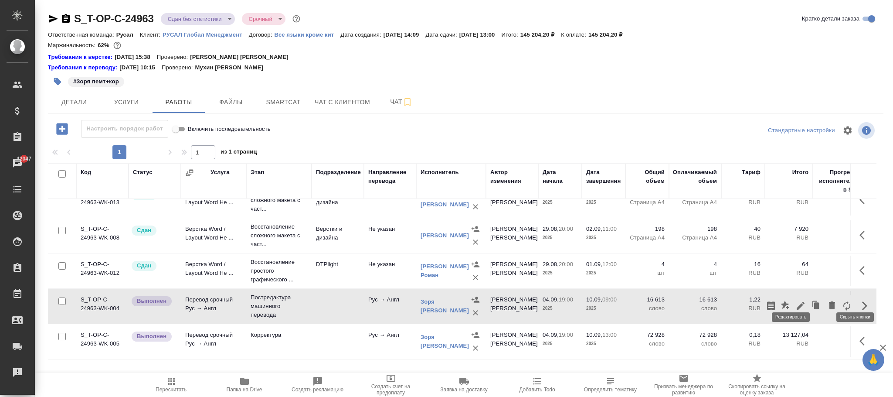
click at [796, 300] on icon "button" at bounding box center [801, 305] width 10 height 10
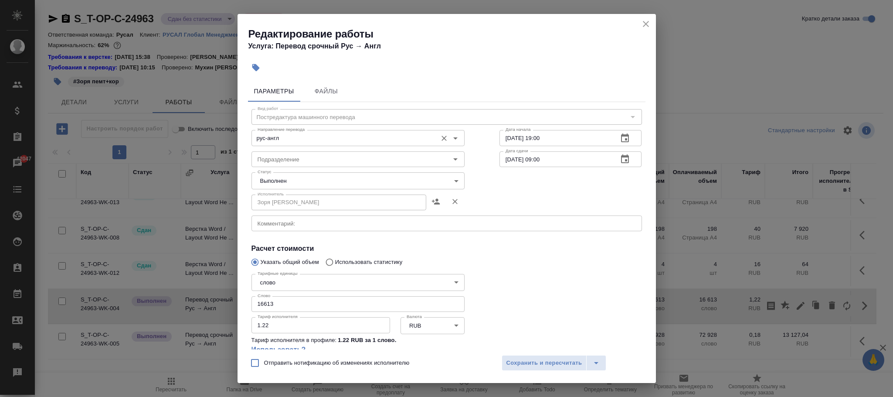
click at [305, 139] on input "рус-англ" at bounding box center [343, 138] width 179 height 10
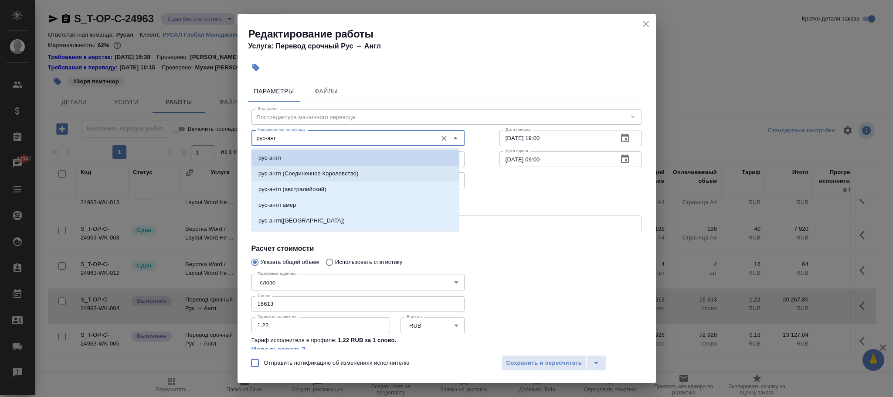
click at [326, 175] on p "рус-англ (Соединенное Королевство)" at bounding box center [309, 173] width 100 height 9
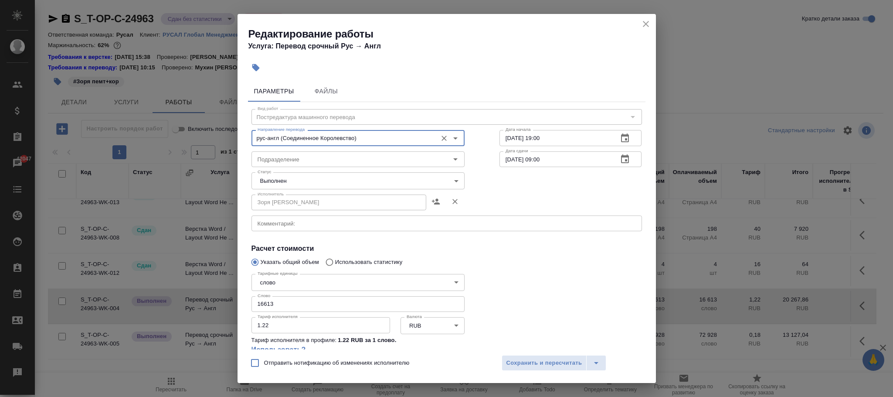
type input "рус-англ (Соединенное Королевство)"
click at [569, 360] on span "Сохранить и пересчитать" at bounding box center [545, 363] width 76 height 10
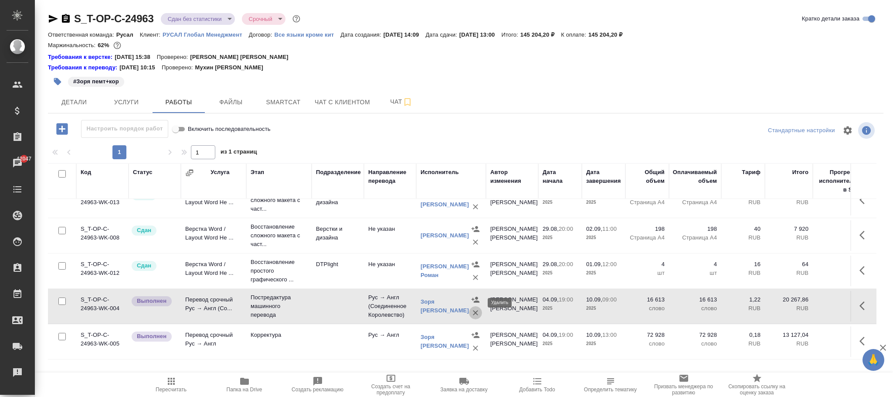
click at [477, 308] on icon "button" at bounding box center [475, 312] width 9 height 9
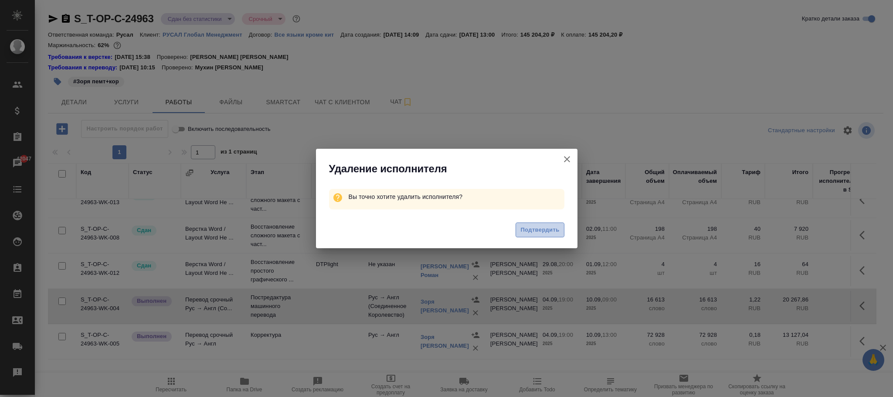
drag, startPoint x: 542, startPoint y: 226, endPoint x: 505, endPoint y: 285, distance: 69.6
click at [542, 226] on span "Подтвердить" at bounding box center [540, 230] width 39 height 10
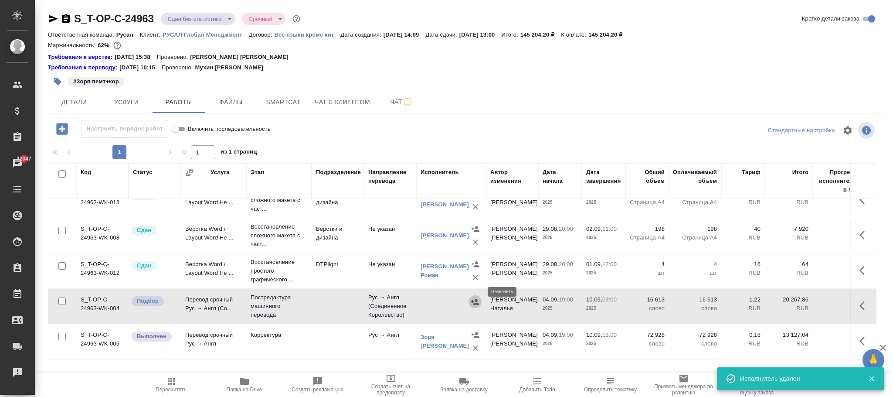
click at [471, 297] on icon "button" at bounding box center [475, 301] width 9 height 9
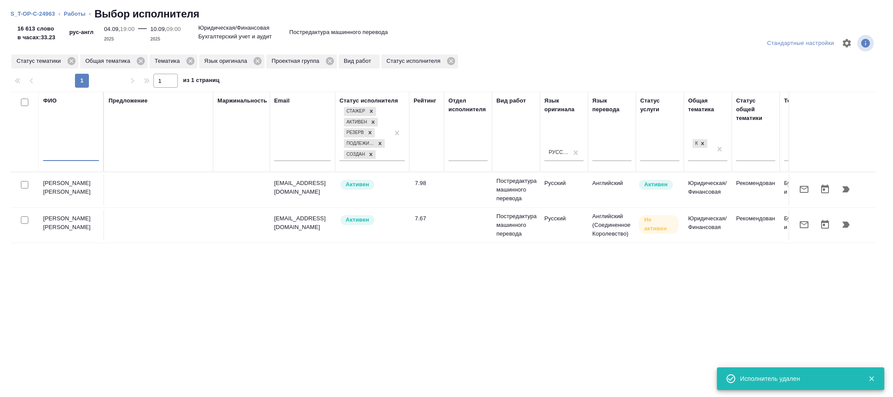
click at [75, 156] on input "text" at bounding box center [71, 155] width 56 height 11
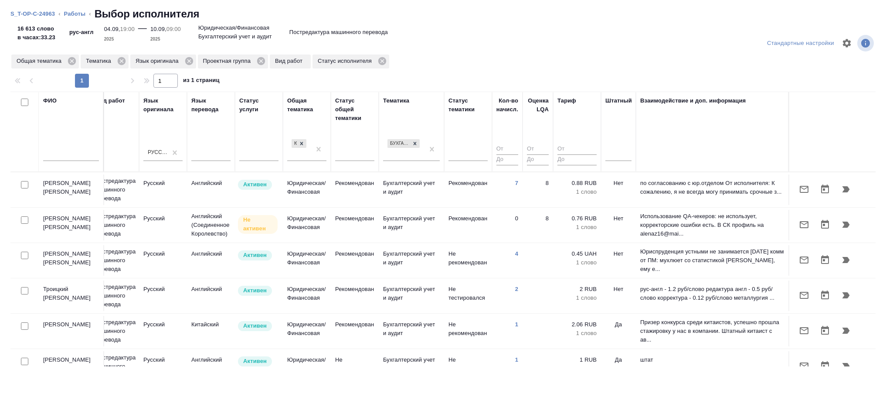
scroll to position [0, 0]
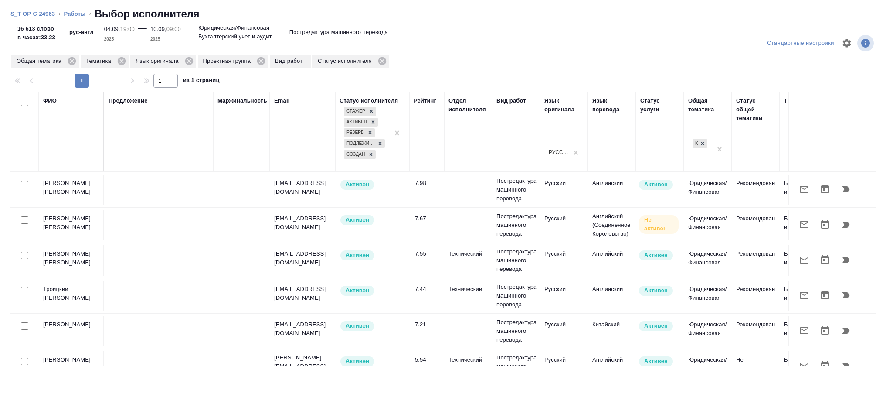
click at [60, 148] on div at bounding box center [71, 156] width 56 height 21
click at [63, 157] on input "text" at bounding box center [71, 155] width 56 height 11
type input "х"
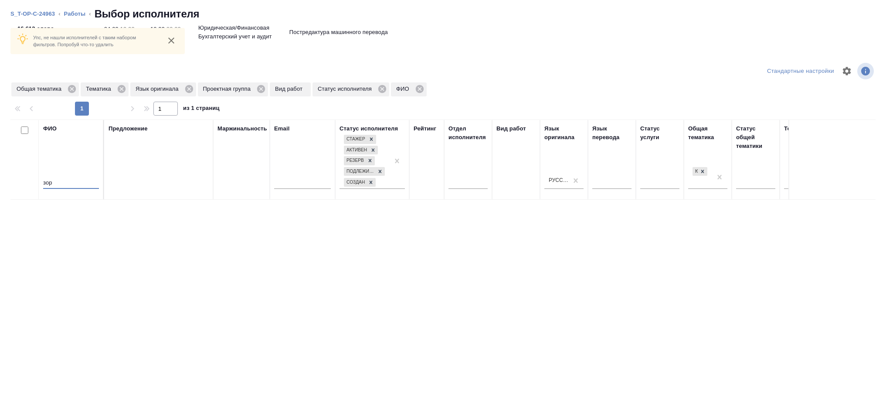
scroll to position [21, 0]
type input "зор"
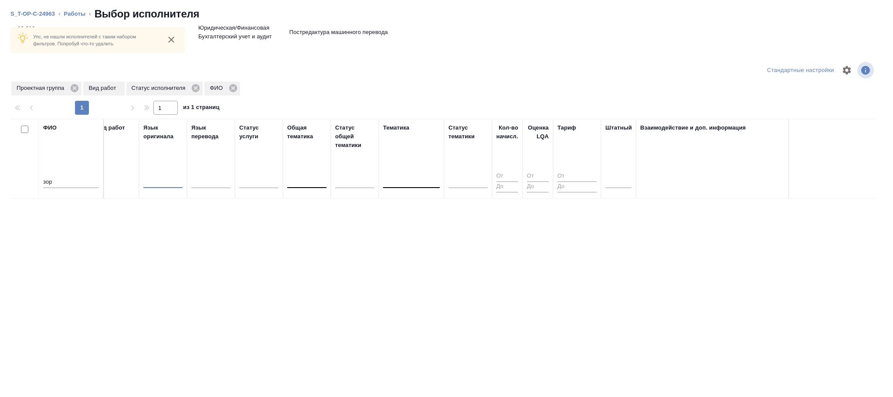
scroll to position [0, 0]
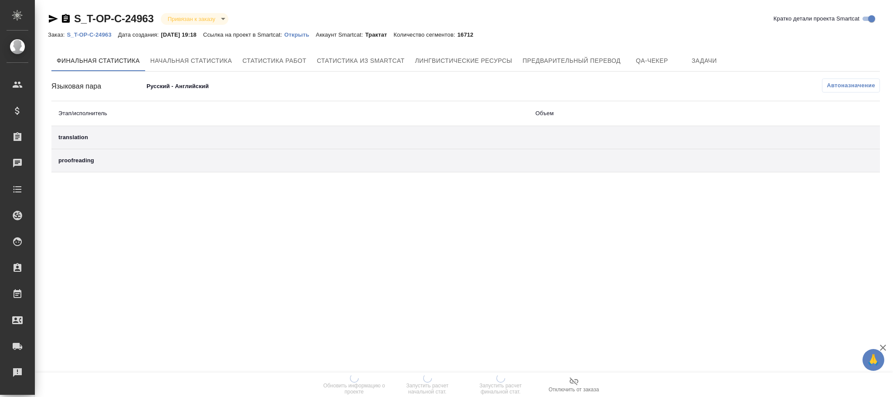
click at [831, 89] on span "Автоназначение" at bounding box center [851, 85] width 48 height 9
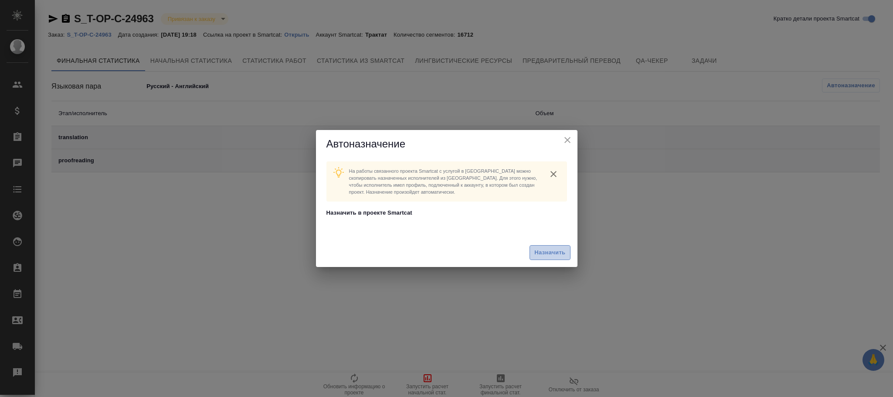
drag, startPoint x: 561, startPoint y: 253, endPoint x: 556, endPoint y: 252, distance: 4.8
click at [556, 252] on span "Назначить" at bounding box center [550, 253] width 31 height 10
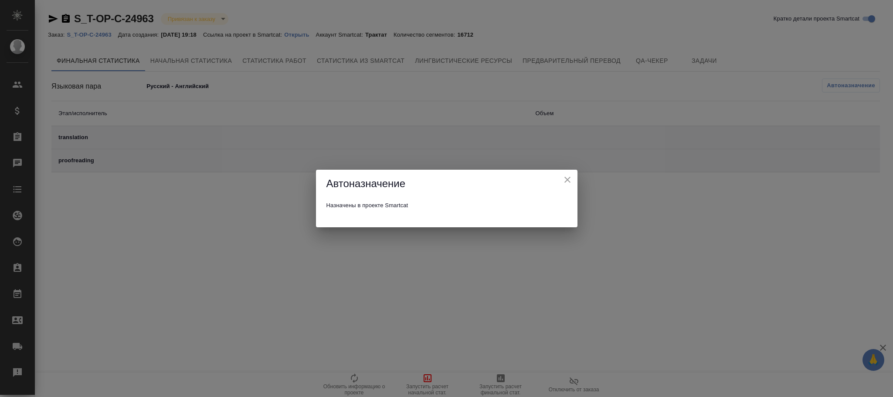
click at [568, 177] on icon "close" at bounding box center [567, 179] width 10 height 10
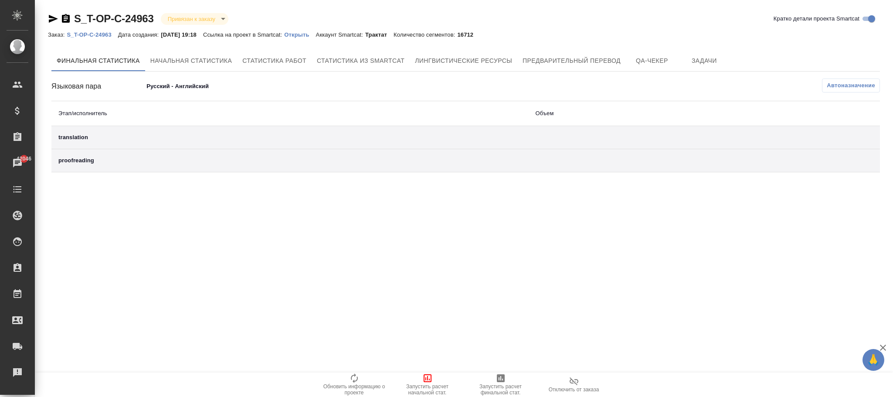
click at [864, 83] on span "Автоназначение" at bounding box center [851, 85] width 48 height 9
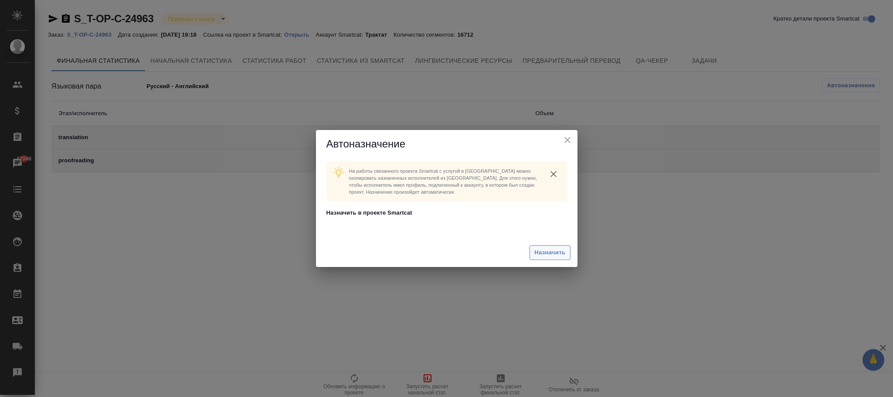
click at [541, 250] on span "Назначить" at bounding box center [550, 253] width 31 height 10
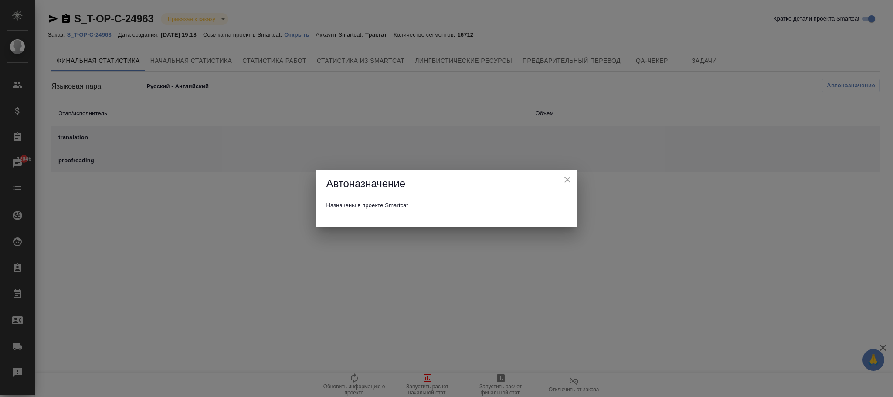
click at [560, 176] on div "Автоназначение" at bounding box center [447, 184] width 262 height 28
click at [106, 37] on div "Автоназначение Назначены в проекте Smartcat" at bounding box center [446, 198] width 893 height 397
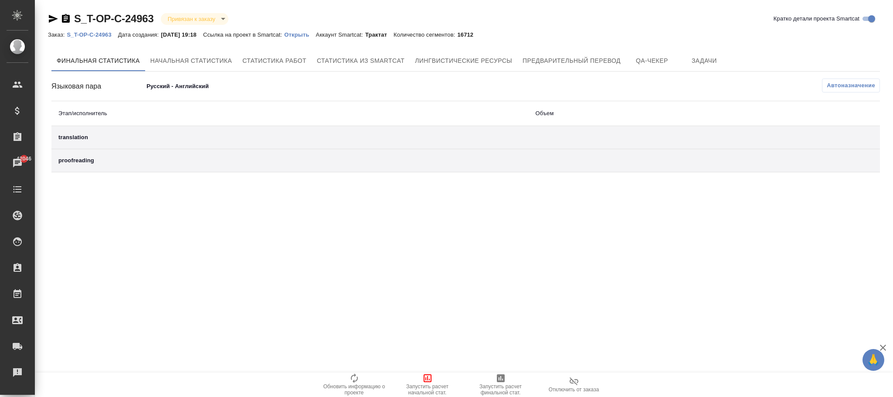
click at [105, 33] on p "S_T-OP-C-24963" at bounding box center [92, 34] width 51 height 7
click at [315, 33] on p "Открыть" at bounding box center [299, 34] width 31 height 7
click at [841, 89] on span "Автоназначение" at bounding box center [851, 85] width 48 height 9
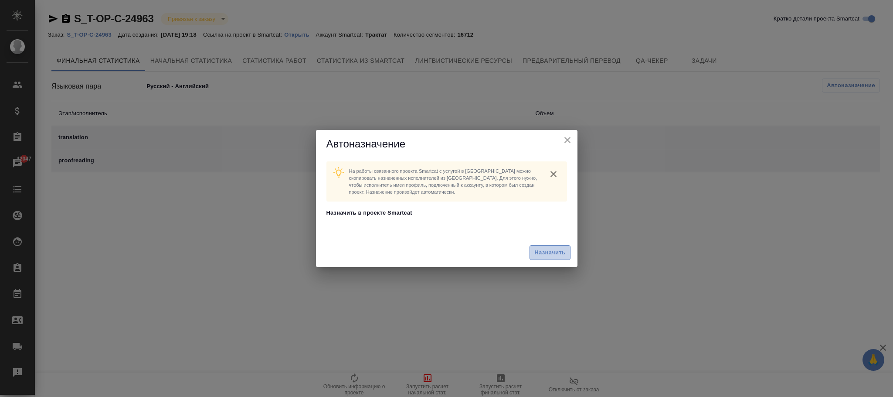
click at [551, 258] on button "Назначить" at bounding box center [550, 252] width 41 height 15
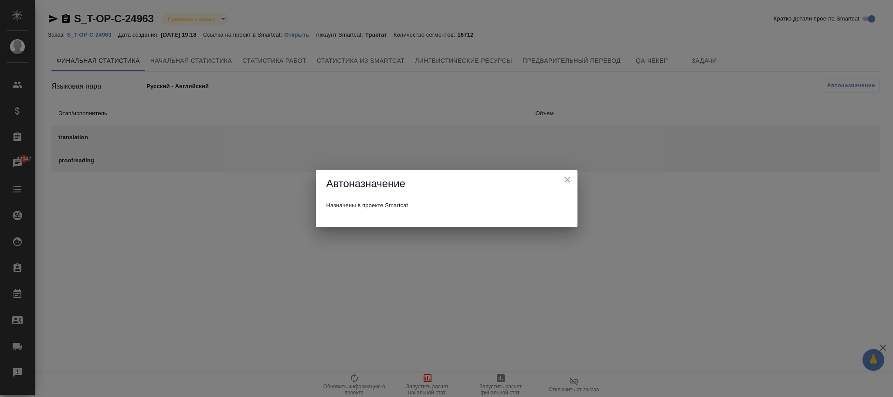
click at [570, 182] on icon "close" at bounding box center [567, 179] width 10 height 10
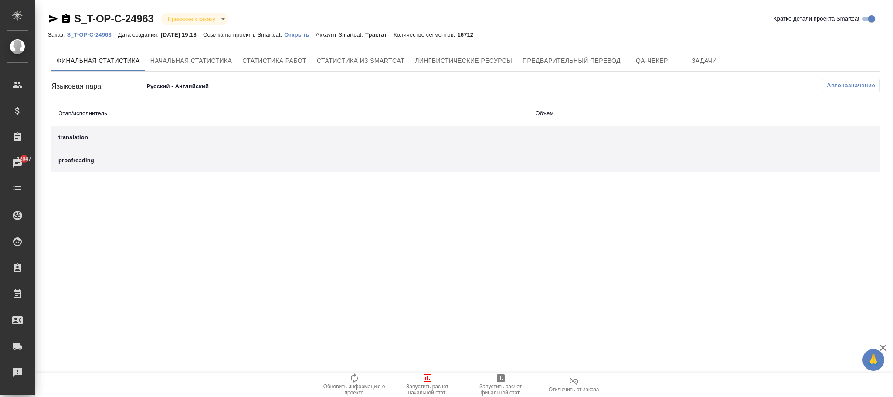
click at [109, 33] on p "S_T-OP-C-24963" at bounding box center [92, 34] width 51 height 7
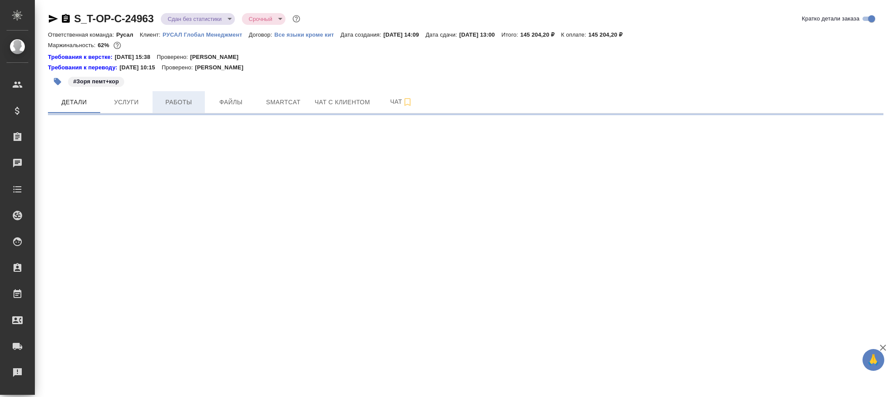
select select "RU"
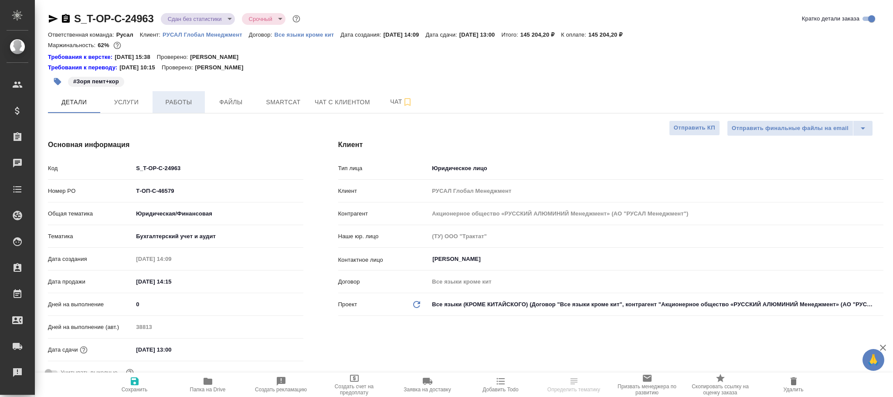
type textarea "x"
click at [175, 102] on span "Работы" at bounding box center [179, 102] width 42 height 11
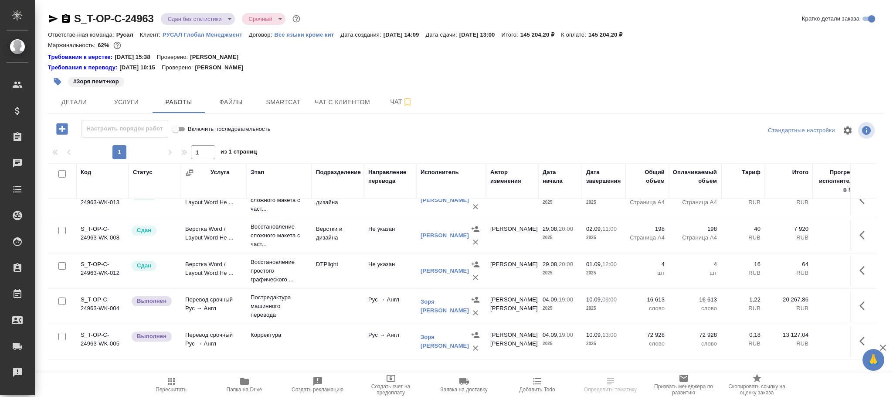
scroll to position [28, 0]
click at [444, 298] on link "Зоря [PERSON_NAME]" at bounding box center [445, 305] width 48 height 15
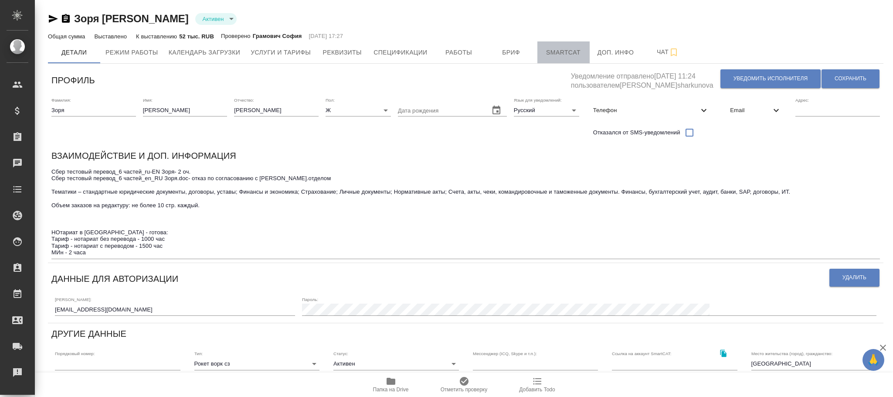
click at [555, 55] on span "Smartcat" at bounding box center [564, 52] width 42 height 11
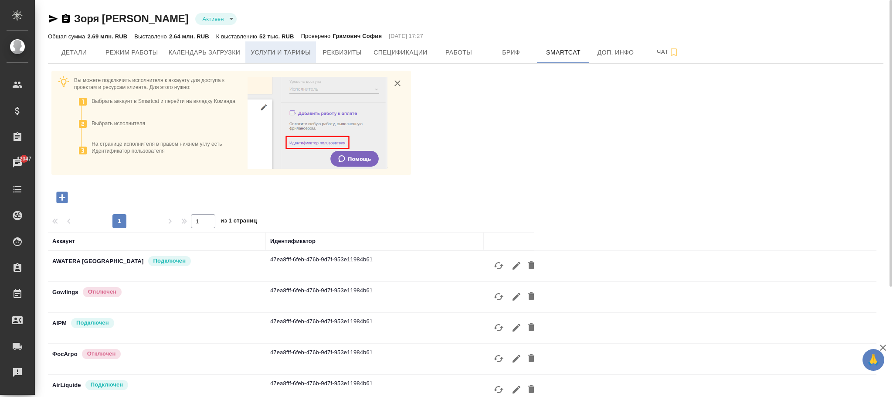
click at [291, 54] on span "Услуги и тарифы" at bounding box center [281, 52] width 60 height 11
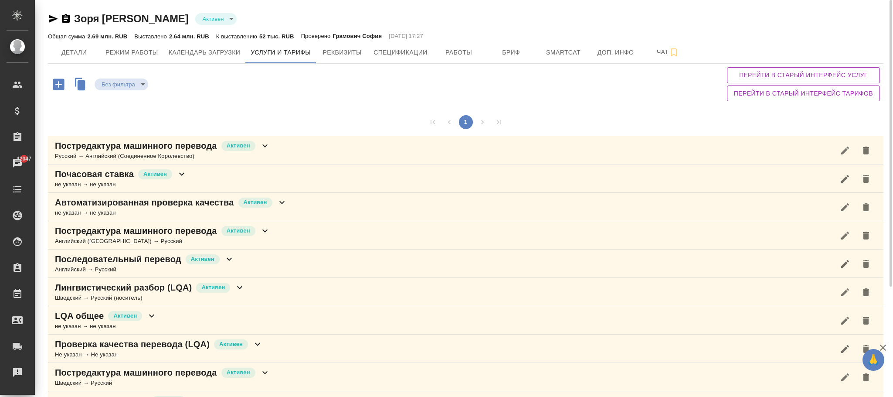
click at [267, 144] on icon at bounding box center [265, 145] width 10 height 10
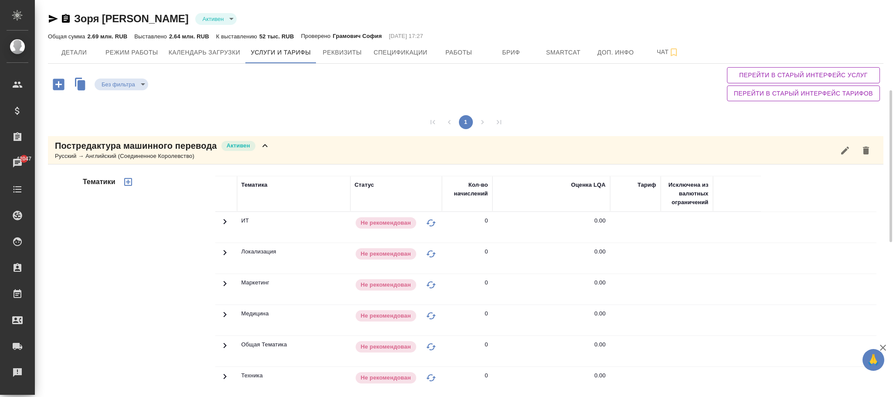
scroll to position [131, 0]
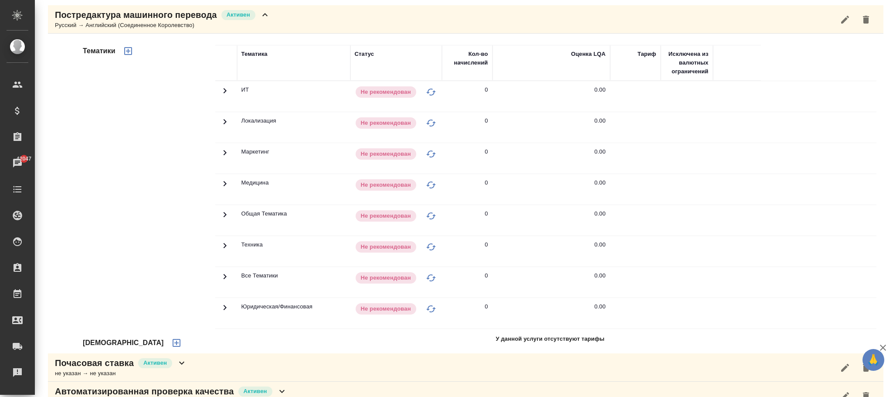
click at [225, 309] on icon at bounding box center [225, 307] width 10 height 10
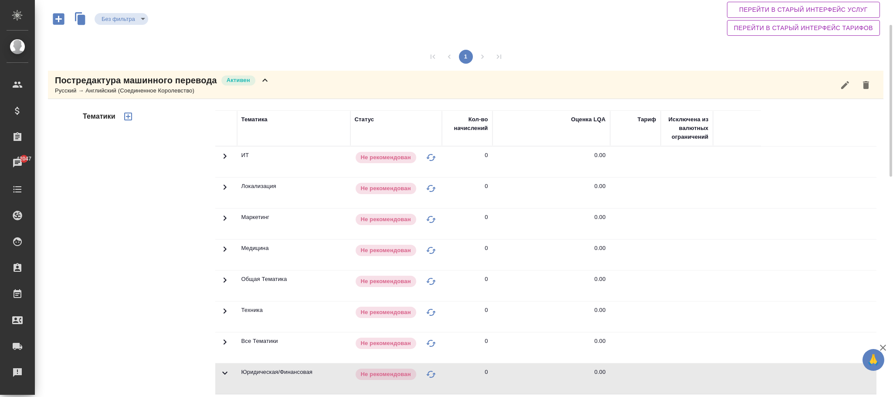
scroll to position [0, 0]
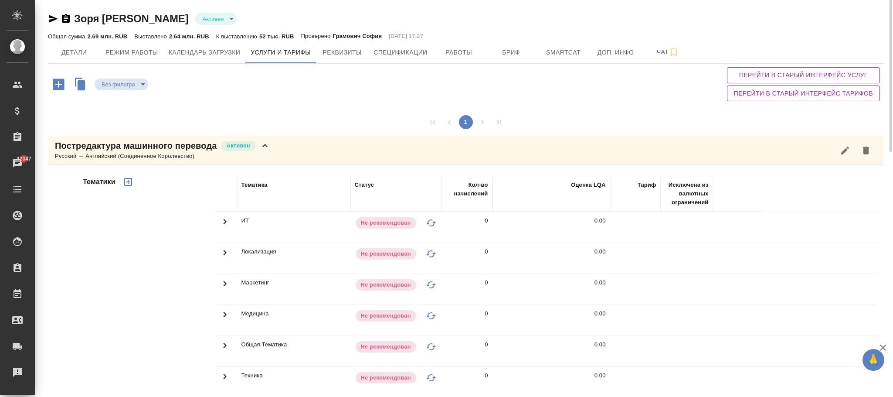
click at [802, 76] on span "Перейти в старый интерфейс услуг" at bounding box center [803, 75] width 139 height 11
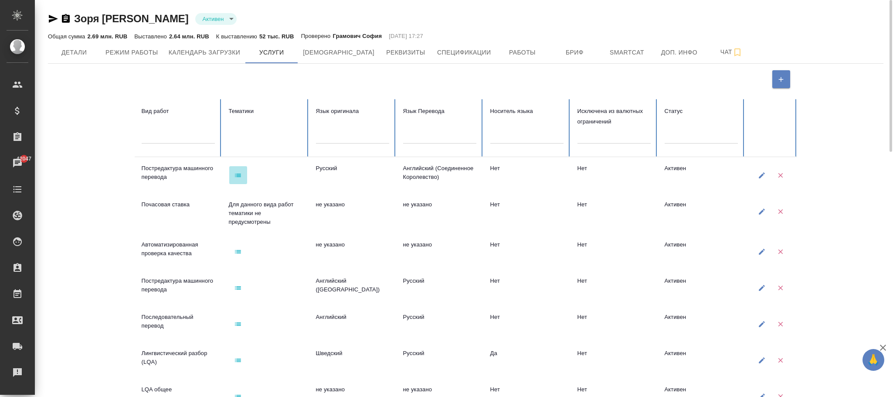
click at [233, 169] on button "button" at bounding box center [238, 175] width 18 height 18
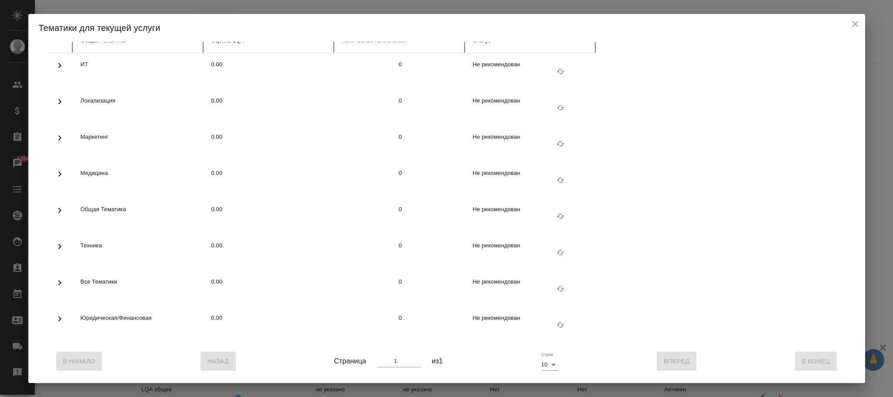
scroll to position [66, 0]
click at [63, 313] on icon at bounding box center [60, 318] width 10 height 10
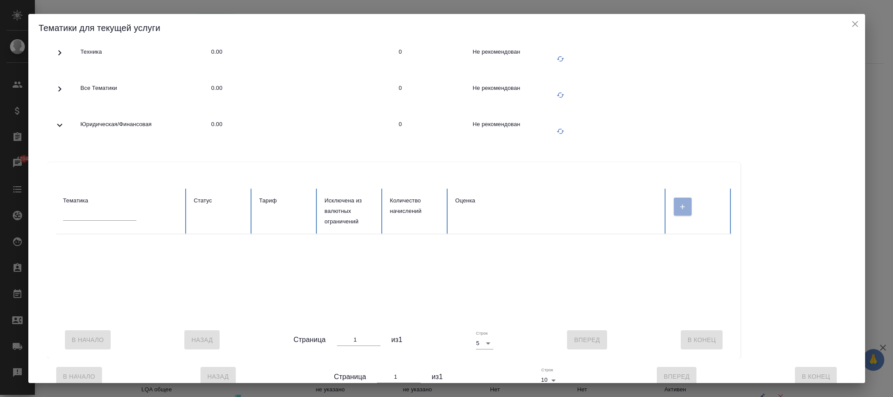
scroll to position [262, 0]
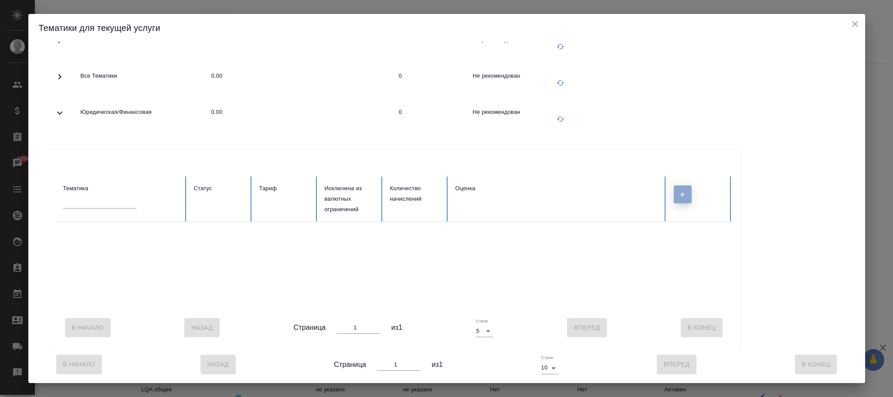
click at [683, 194] on icon "button" at bounding box center [683, 194] width 5 height 5
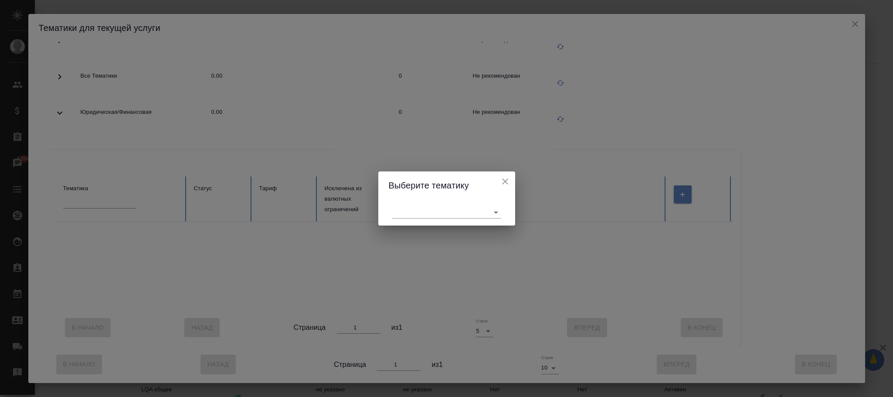
click at [412, 215] on body "🙏 .cls-1 fill:#fff; AWATERA Фокина Наталья n.fokina Клиенты Спецификации Заказы…" at bounding box center [446, 198] width 893 height 397
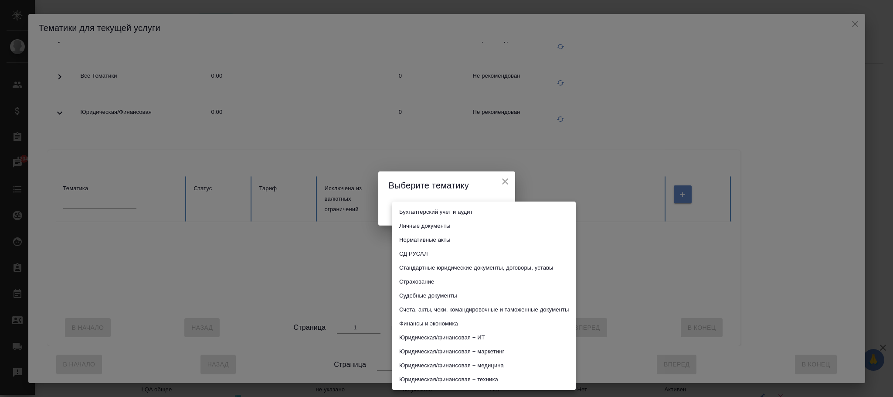
click at [437, 213] on li "Бухгалтерский учет и аудит" at bounding box center [484, 212] width 184 height 14
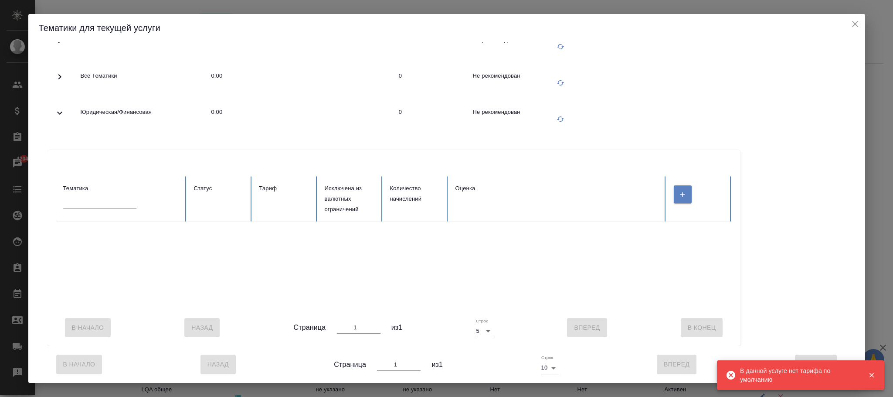
click at [854, 24] on icon "close" at bounding box center [855, 24] width 10 height 10
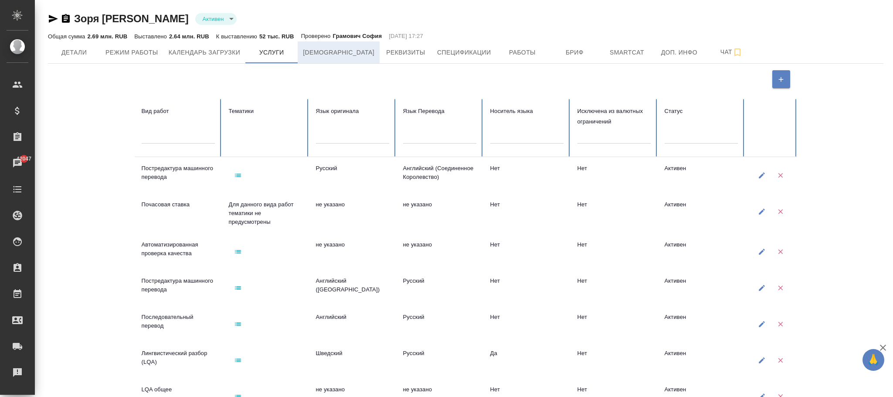
click at [327, 51] on span "Тарифы" at bounding box center [339, 52] width 72 height 11
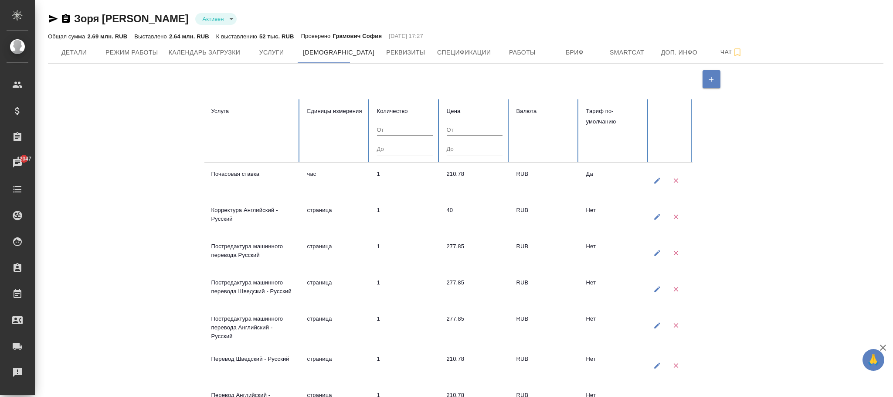
drag, startPoint x: 278, startPoint y: 55, endPoint x: 295, endPoint y: 65, distance: 19.5
click at [278, 54] on span "Услуги" at bounding box center [272, 52] width 42 height 11
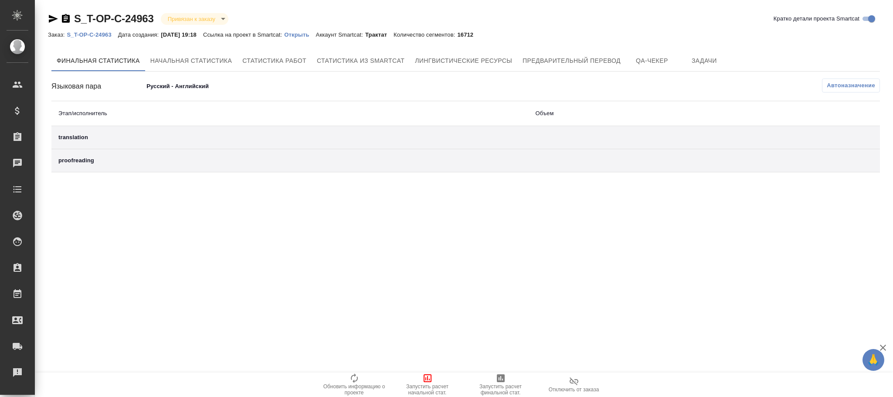
click at [848, 85] on span "Автоназначение" at bounding box center [851, 85] width 48 height 9
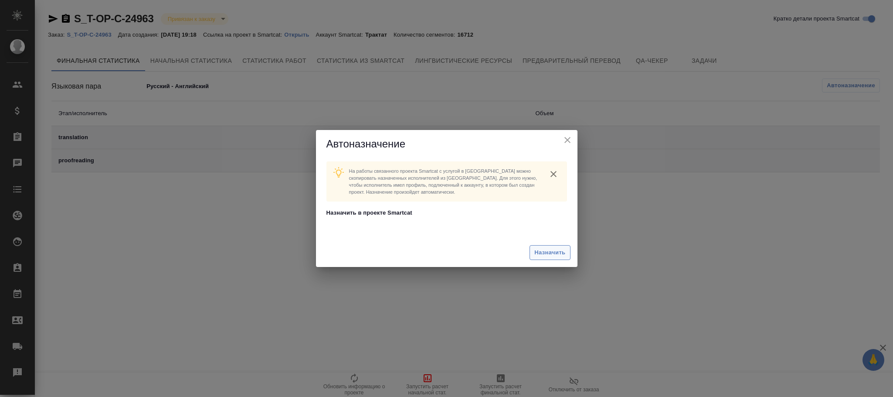
drag, startPoint x: 538, startPoint y: 245, endPoint x: 543, endPoint y: 246, distance: 5.0
click at [543, 246] on button "Назначить" at bounding box center [550, 252] width 41 height 15
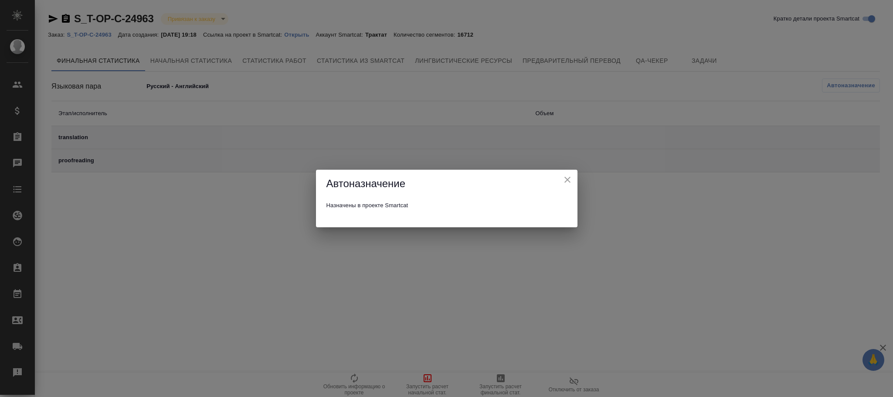
click at [568, 176] on icon "close" at bounding box center [567, 179] width 10 height 10
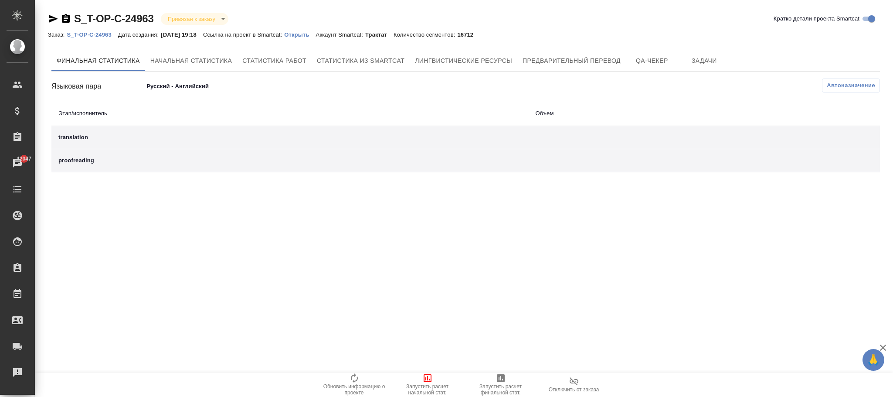
click at [360, 378] on span "Обновить информацию о проекте" at bounding box center [354, 384] width 63 height 23
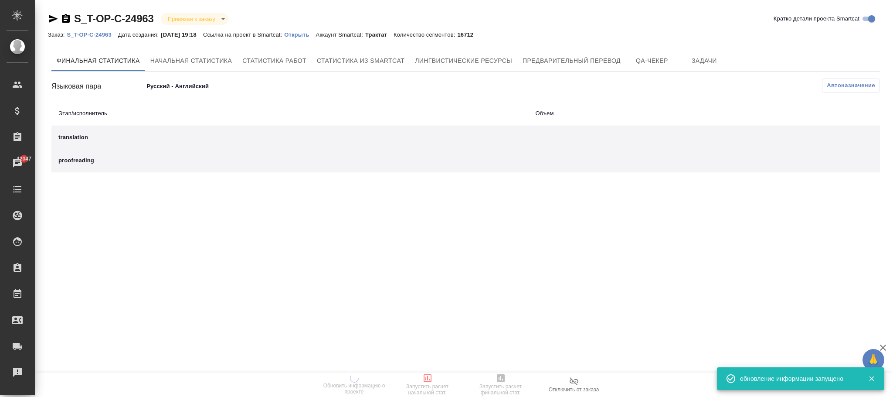
click at [93, 34] on p "S_T-OP-C-24963" at bounding box center [92, 34] width 51 height 7
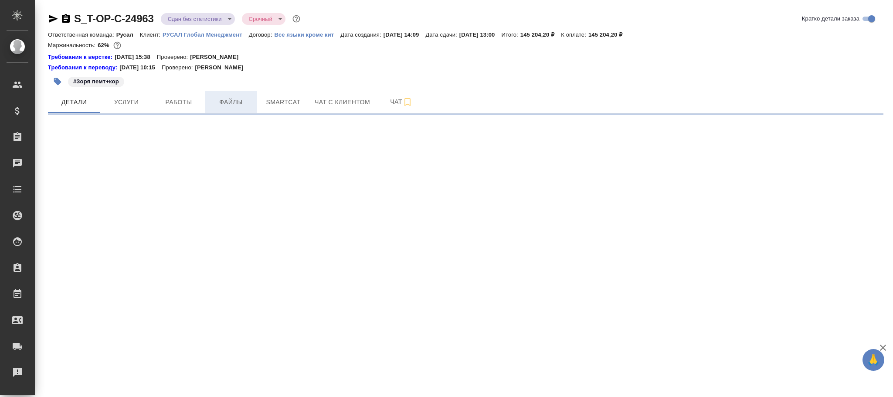
click at [229, 101] on span "Файлы" at bounding box center [231, 102] width 42 height 11
select select "RU"
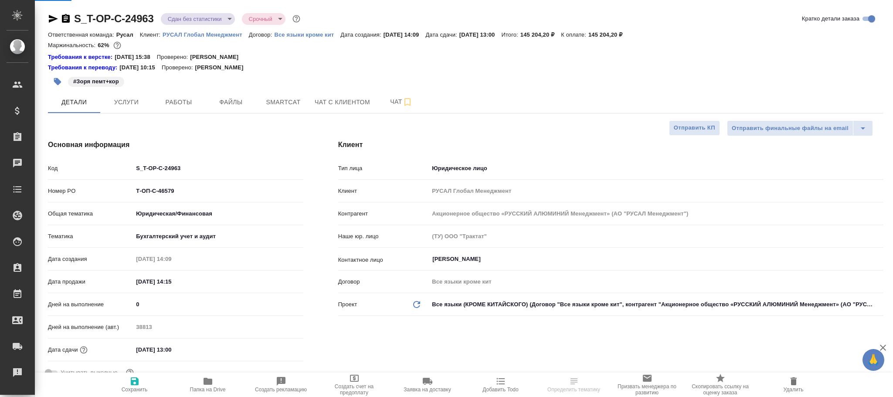
type textarea "x"
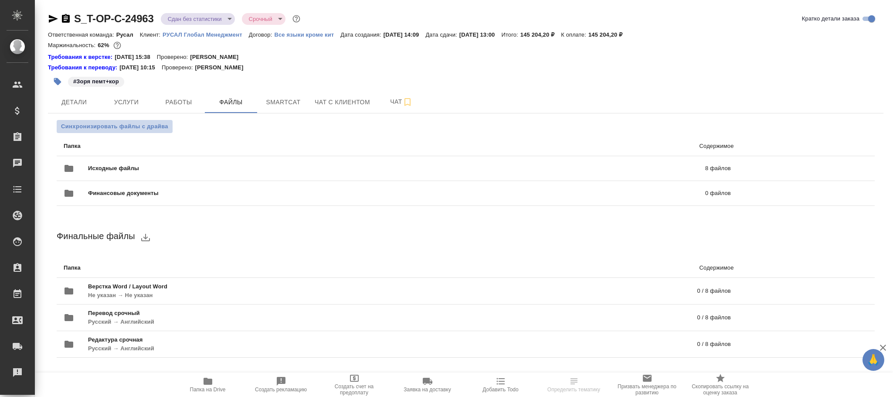
click at [113, 131] on button "Синхронизировать файлы с драйва" at bounding box center [115, 126] width 116 height 13
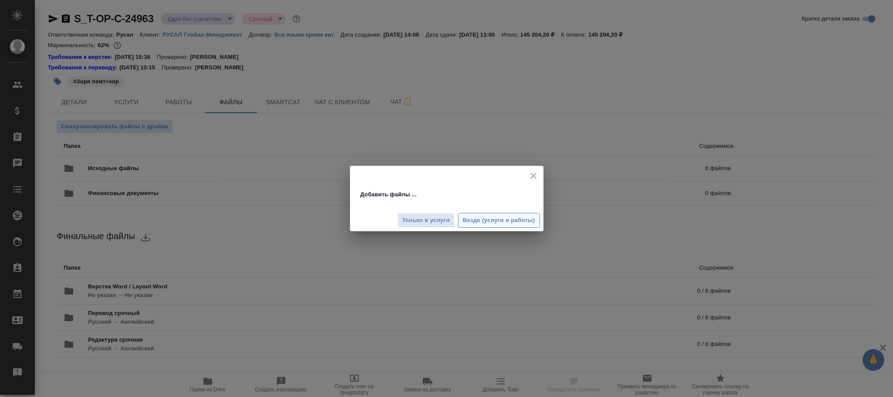
click at [510, 218] on span "Везде (услуги и работы)" at bounding box center [499, 220] width 72 height 10
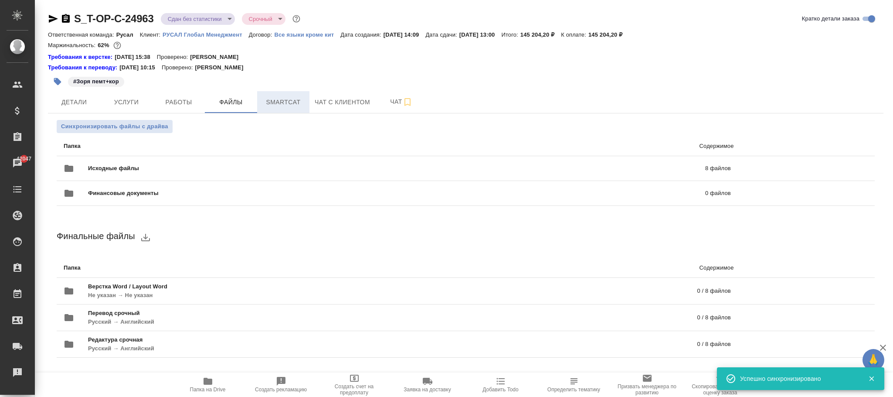
click at [292, 105] on span "Smartcat" at bounding box center [283, 102] width 42 height 11
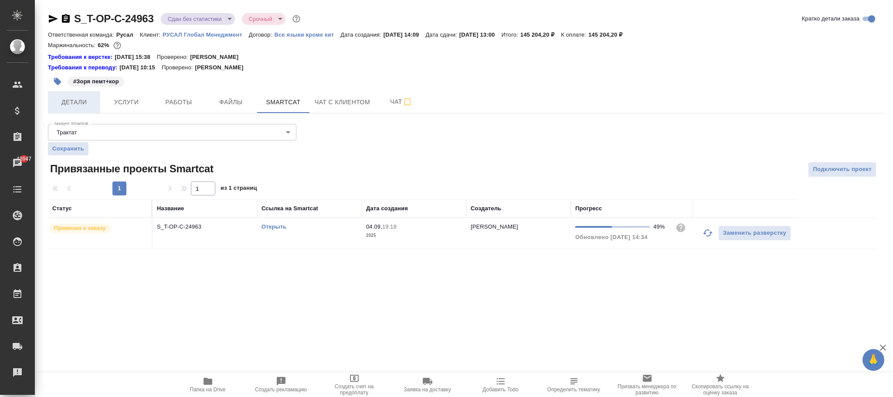
click at [73, 105] on span "Детали" at bounding box center [74, 102] width 42 height 11
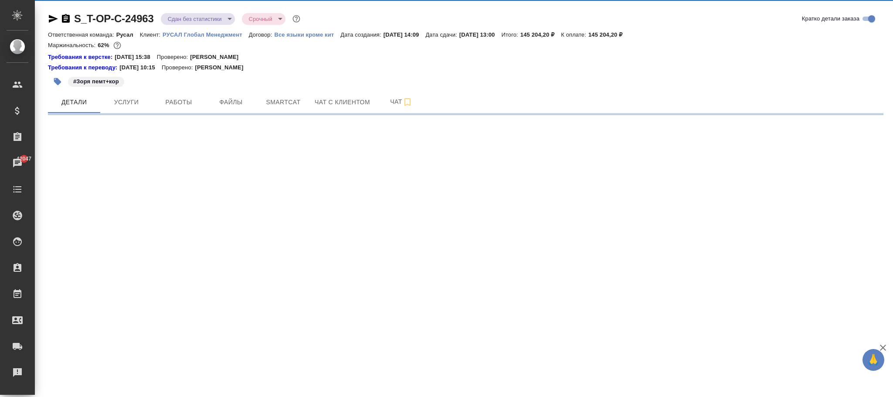
select select "RU"
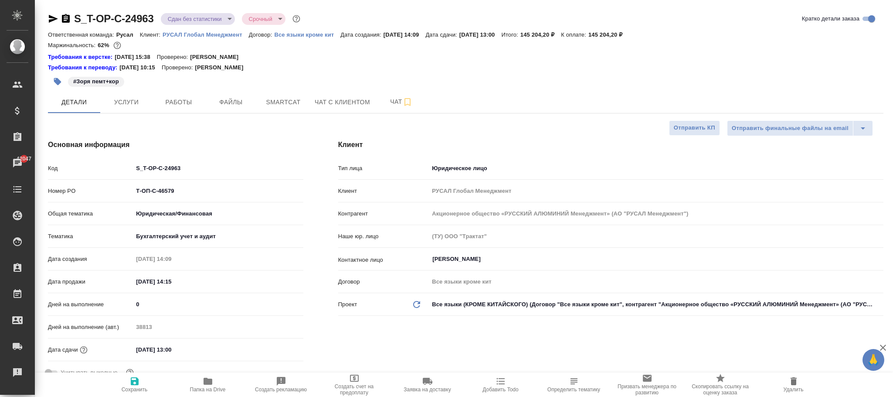
type textarea "x"
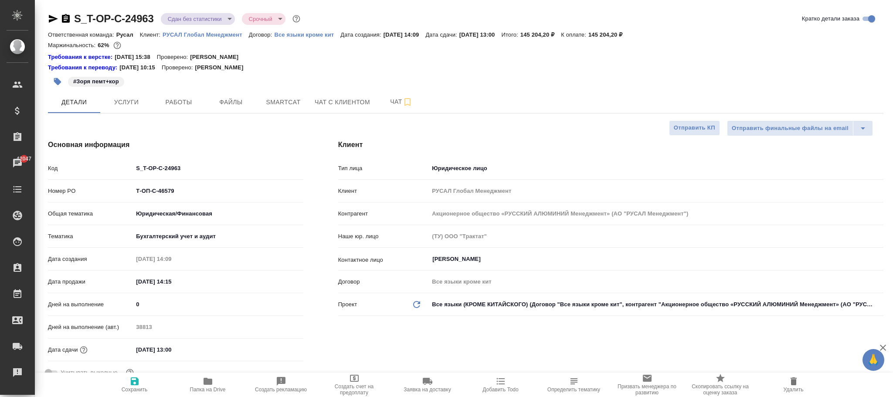
type textarea "x"
select select "RU"
click at [133, 103] on span "Услуги" at bounding box center [127, 102] width 42 height 11
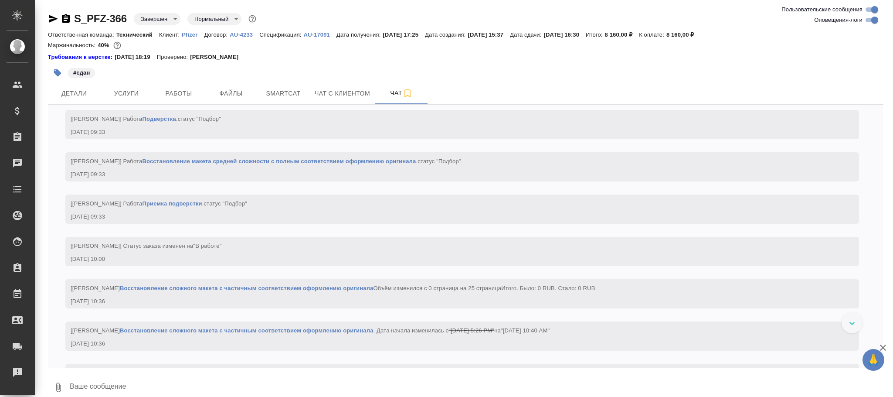
click at [164, 17] on body "🙏 .cls-1 fill:#fff; AWATERA [PERSON_NAME][PERSON_NAME] Спецификации Заказы Чаты…" at bounding box center [446, 198] width 893 height 397
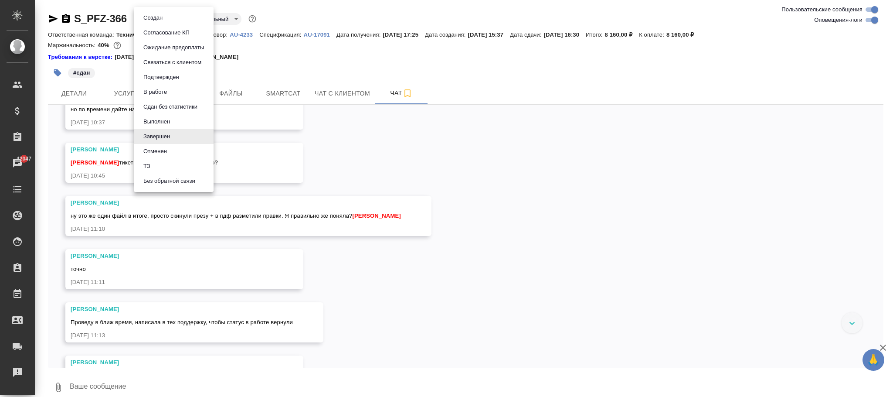
scroll to position [5240, 0]
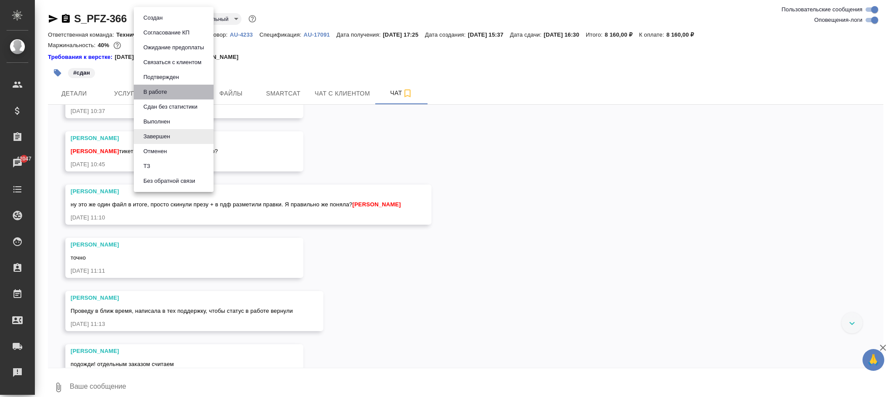
drag, startPoint x: 156, startPoint y: 84, endPoint x: 228, endPoint y: 114, distance: 77.4
click at [160, 91] on li "В работе" at bounding box center [174, 92] width 80 height 15
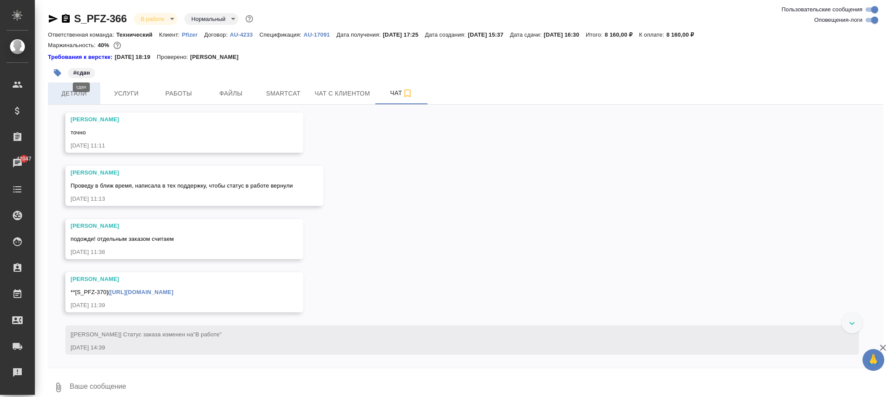
click at [74, 93] on span "Детали" at bounding box center [74, 93] width 42 height 11
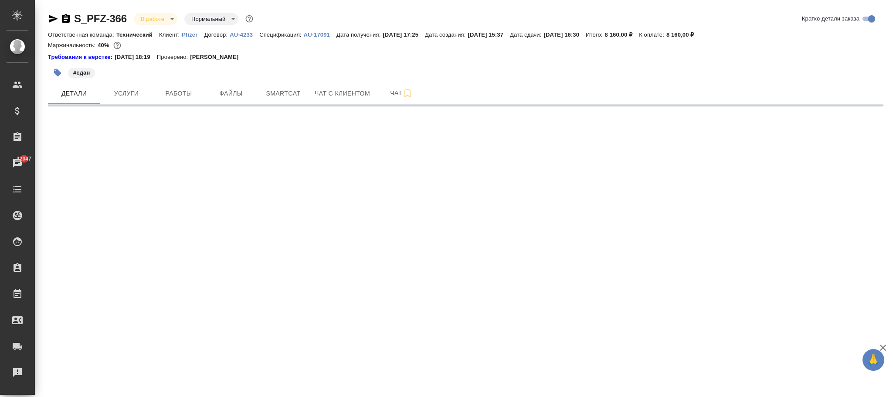
select select "RU"
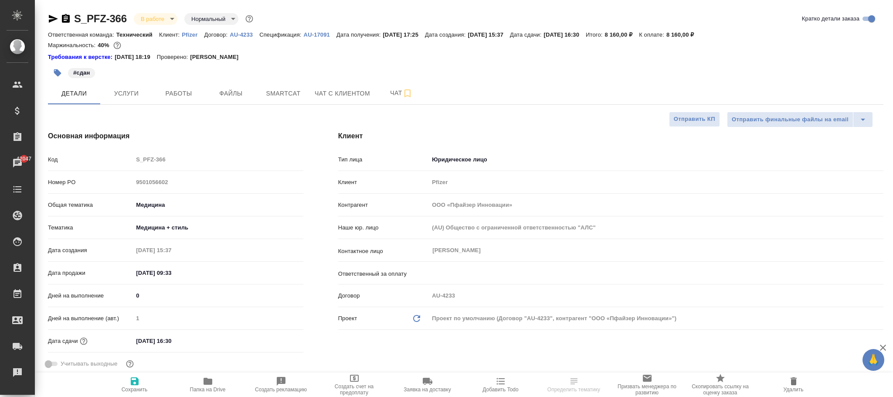
type textarea "x"
click at [135, 382] on div ".cls-1 fill:#fff; AWATERA [PERSON_NAME]fokina Клиенты Спецификации Заказы 42047…" at bounding box center [446, 198] width 893 height 397
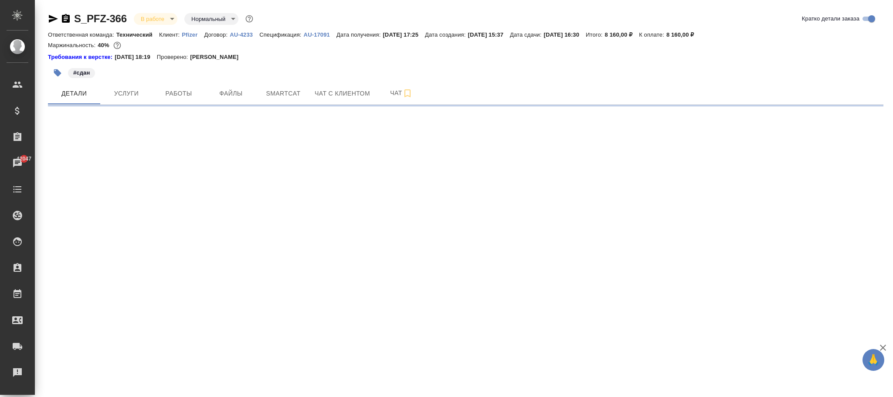
select select "RU"
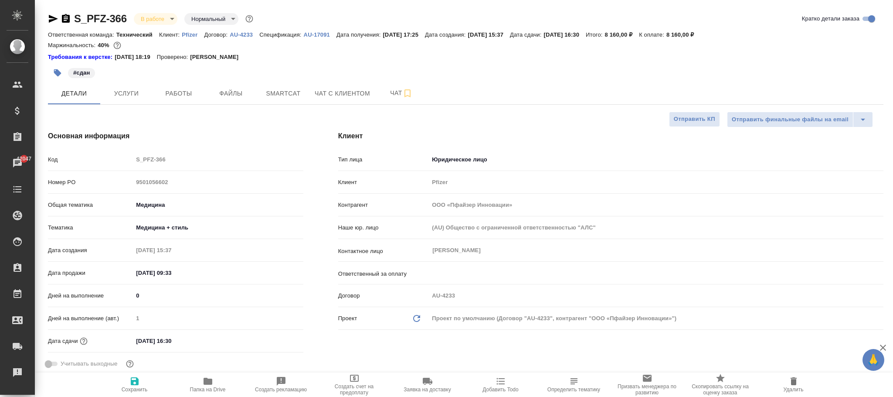
type textarea "x"
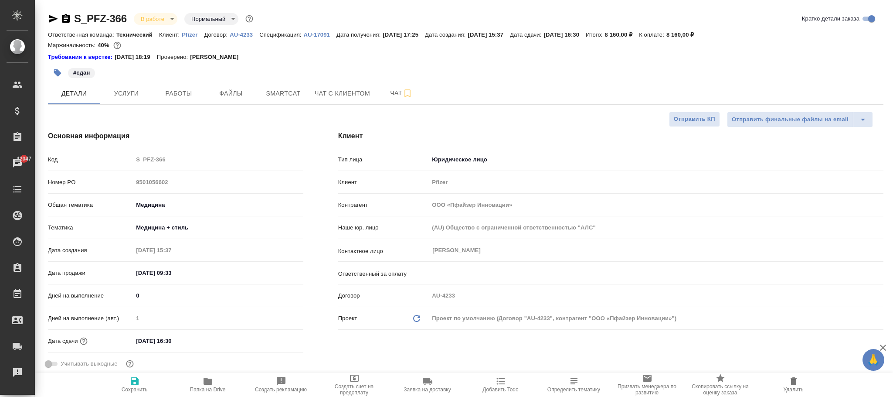
type textarea "x"
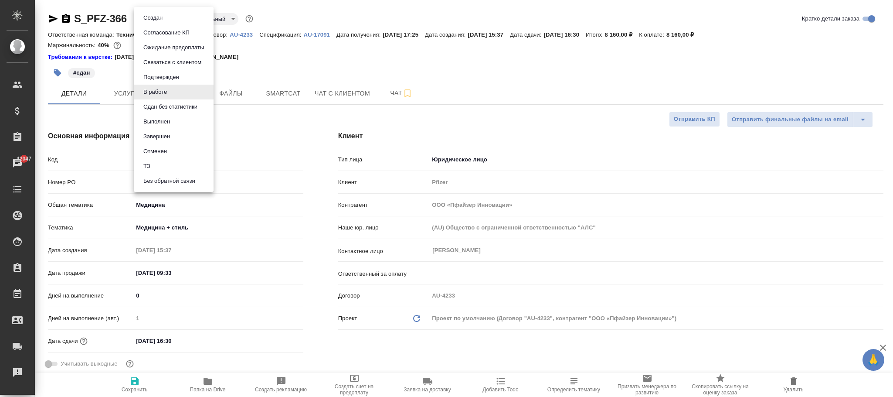
click at [159, 17] on body "🙏 .cls-1 fill:#fff; AWATERA [PERSON_NAME]fokina Клиенты Спецификации Заказы 420…" at bounding box center [446, 198] width 893 height 397
click at [174, 133] on li "Завершен" at bounding box center [174, 136] width 80 height 15
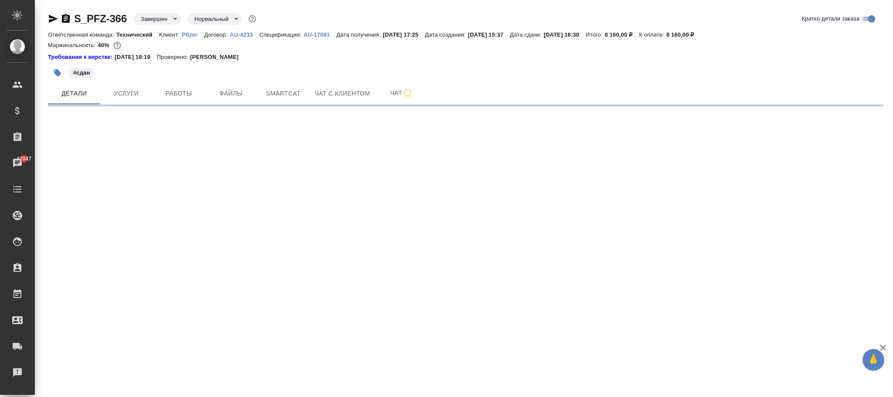
select select "RU"
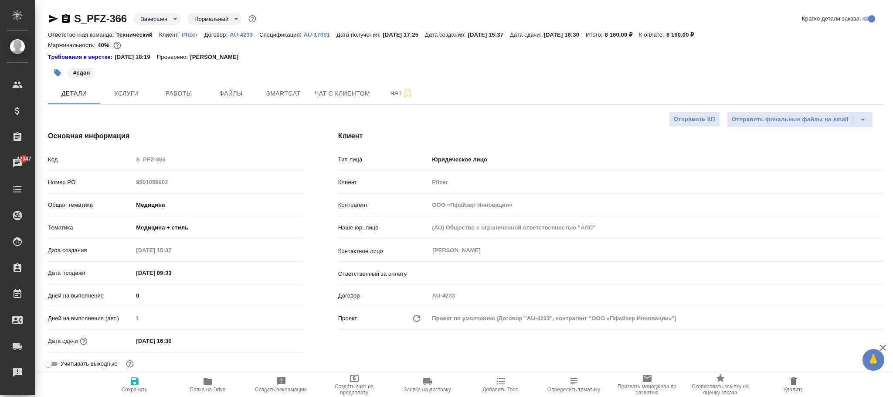
type textarea "x"
click at [140, 386] on span "Сохранить" at bounding box center [135, 389] width 26 height 6
type textarea "x"
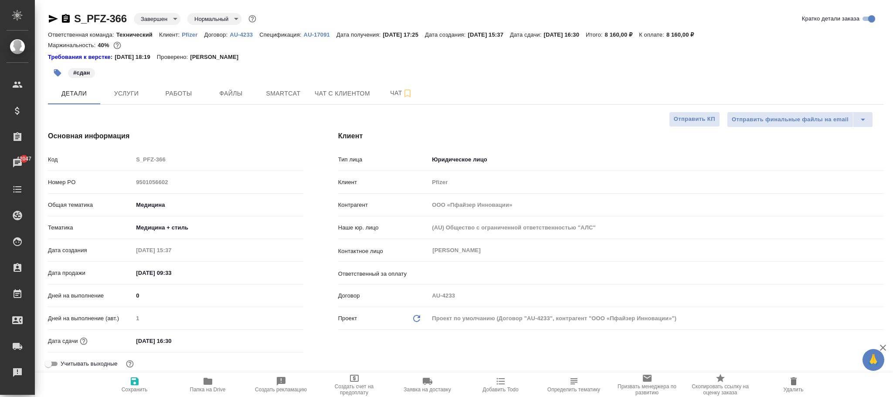
type textarea "x"
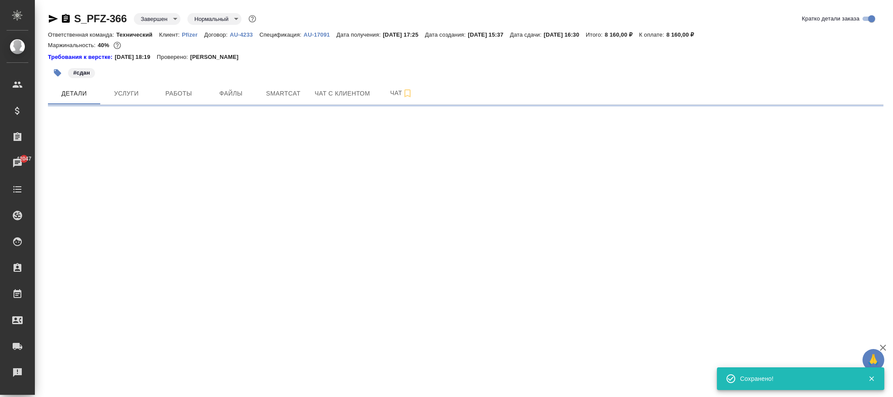
select select "RU"
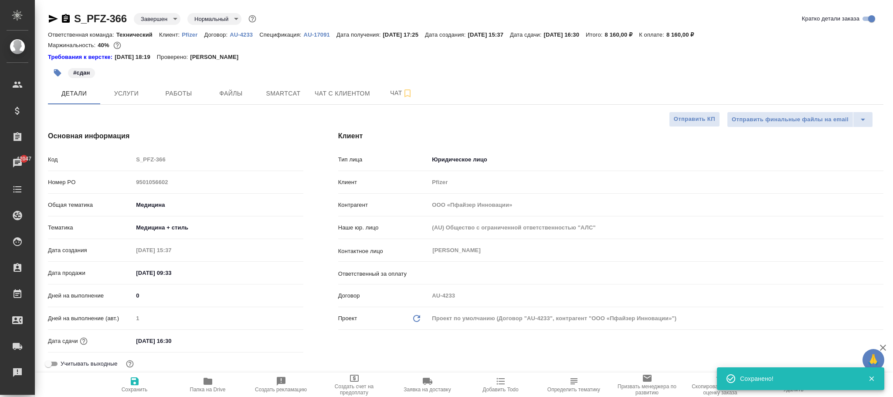
type textarea "x"
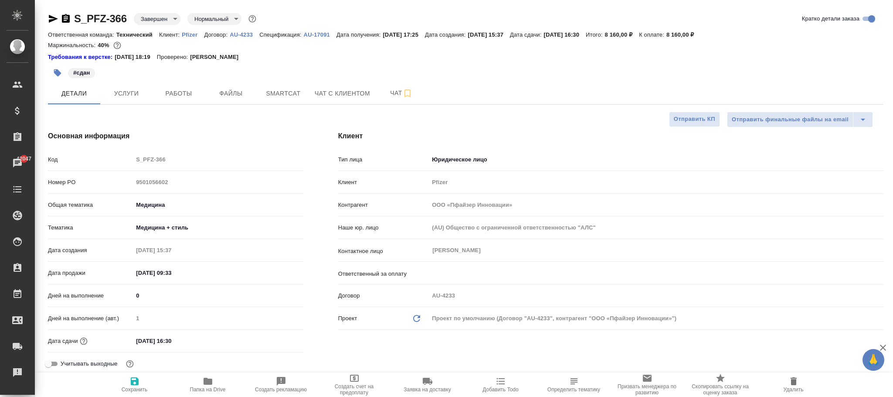
type textarea "x"
